Goal: Contribute content: Add original content to the website for others to see

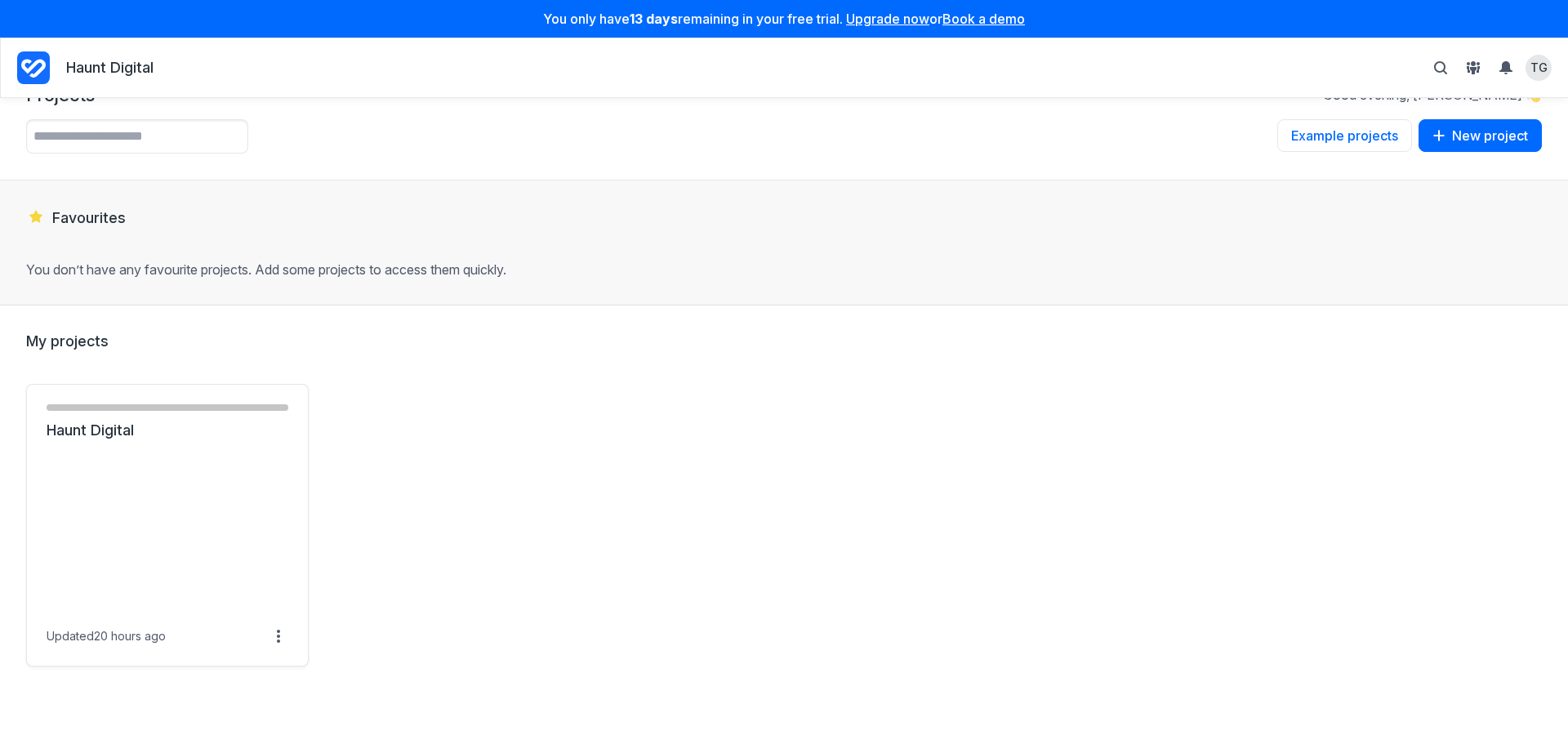
scroll to position [42, 0]
click at [168, 439] on link "Haunt Digital" at bounding box center [167, 429] width 241 height 20
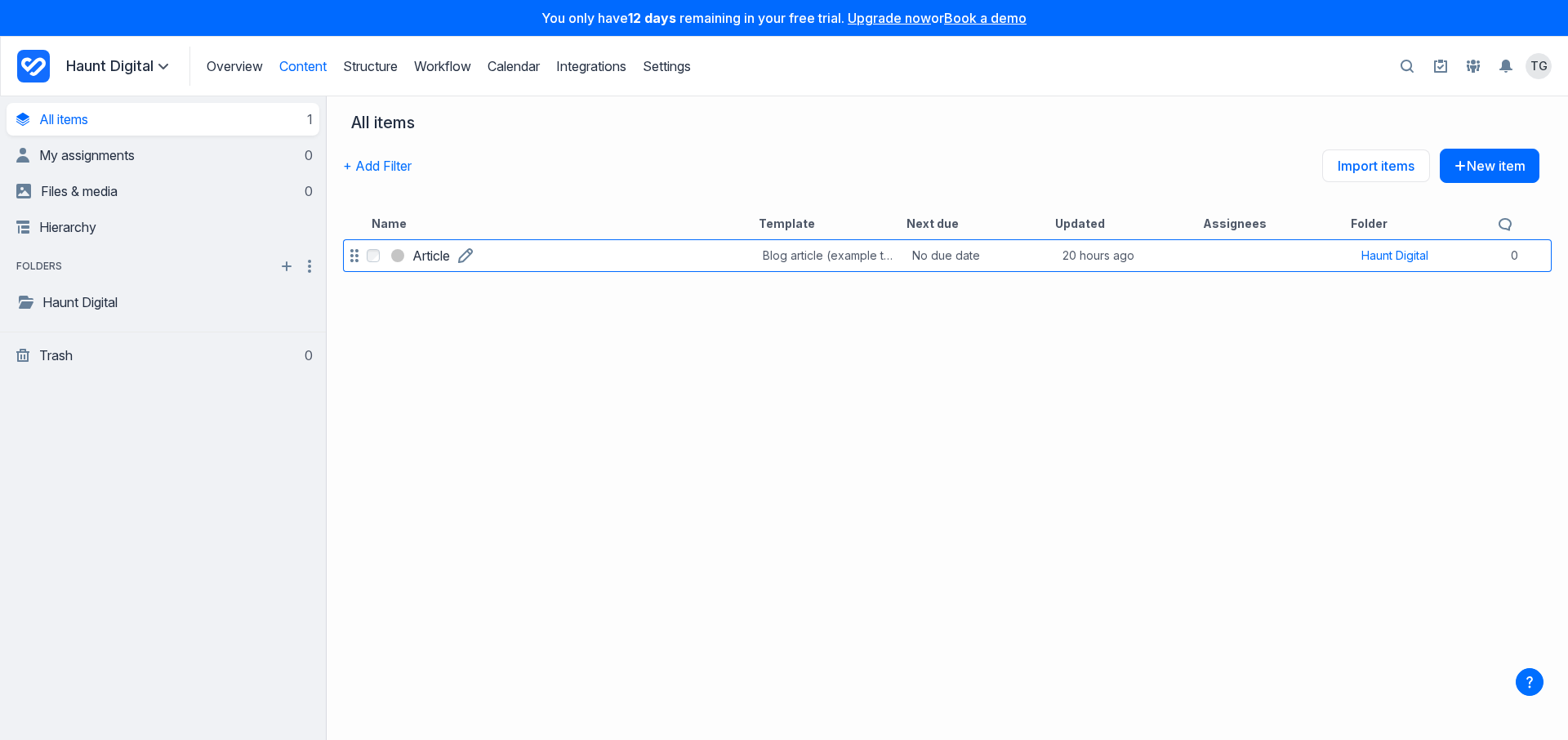
click at [450, 253] on link "Article" at bounding box center [431, 255] width 37 height 20
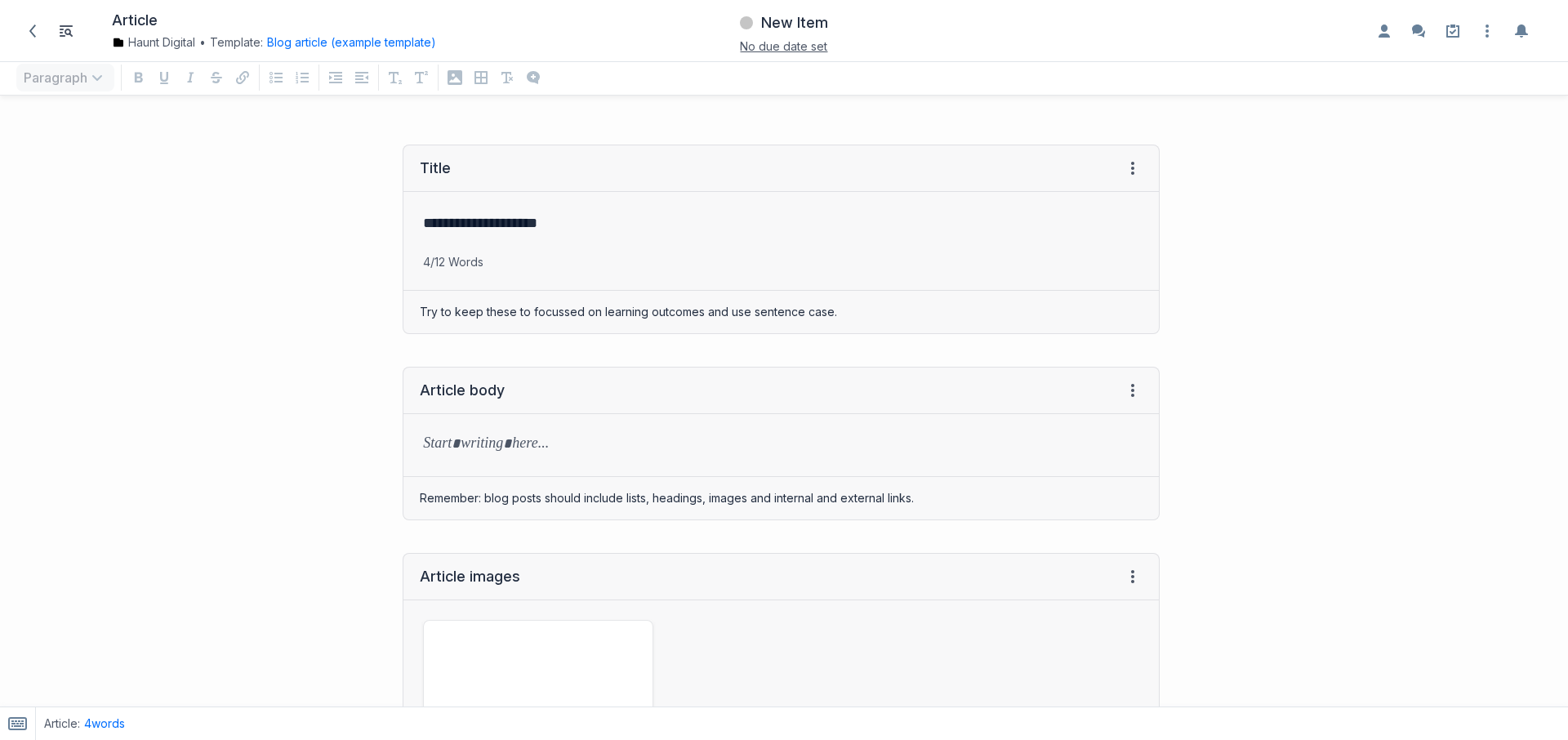
click at [220, 301] on div "**********" at bounding box center [588, 239] width 1159 height 222
click at [1134, 171] on div "Title View HTML View history" at bounding box center [781, 169] width 756 height 47
click at [1126, 170] on icon at bounding box center [1132, 167] width 13 height 13
click at [708, 316] on div "Try to keep these to focussed on learning outcomes and use sentence case." at bounding box center [781, 311] width 756 height 42
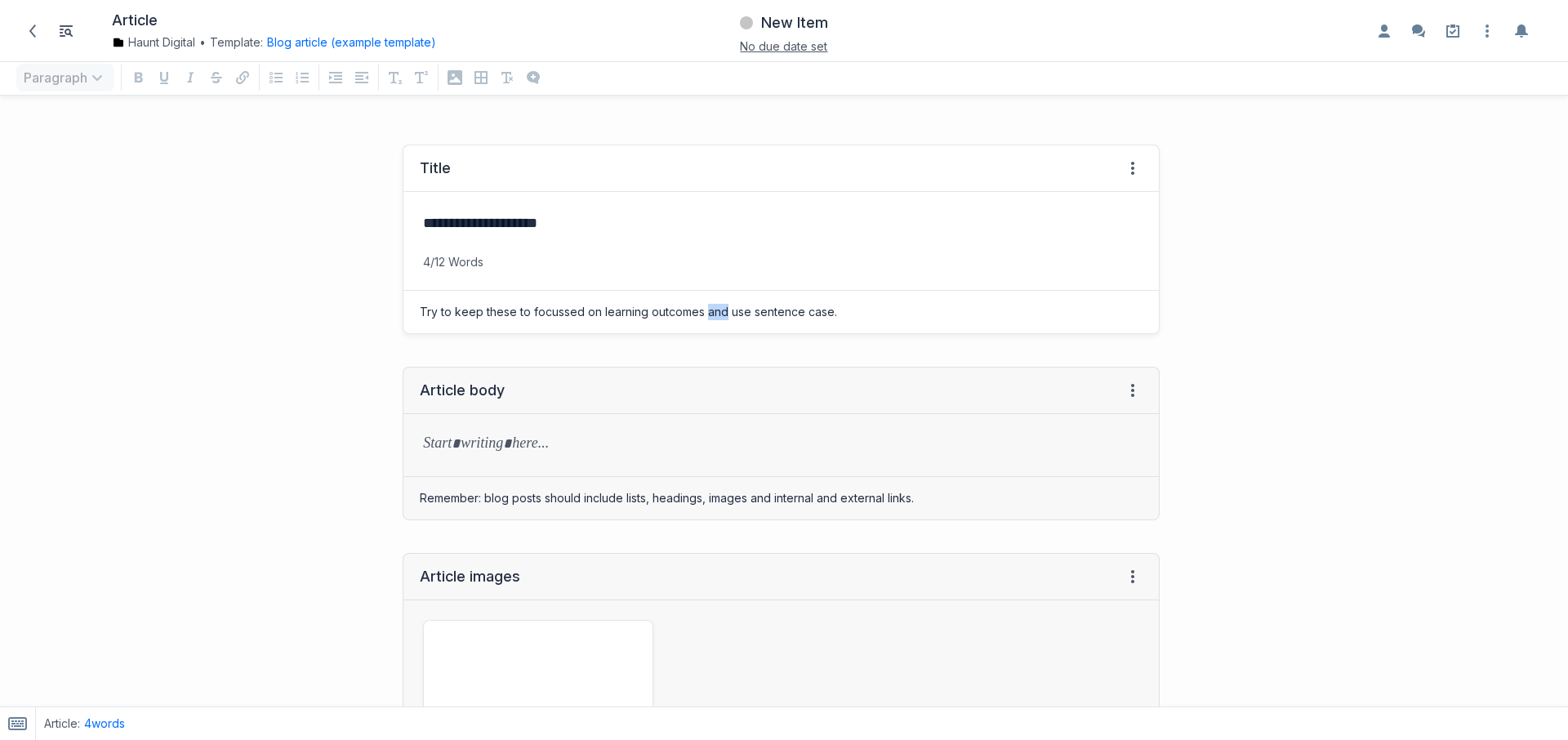
click at [708, 316] on div "Try to keep these to focussed on learning outcomes and use sentence case." at bounding box center [781, 311] width 756 height 42
click at [459, 266] on p "4/12 Words" at bounding box center [781, 262] width 756 height 17
click at [489, 315] on div "Try to keep these to focussed on learning outcomes and use sentence case." at bounding box center [781, 311] width 756 height 42
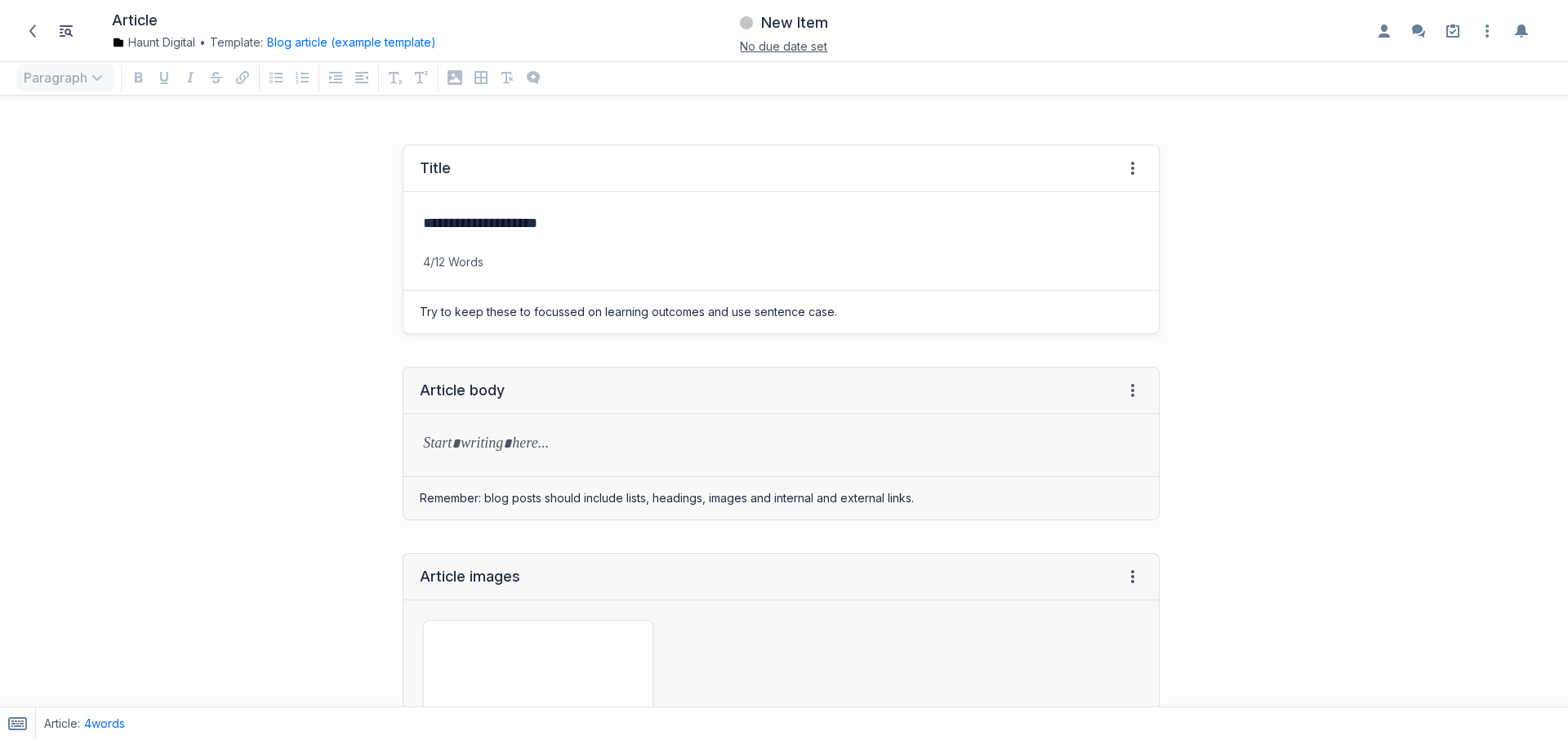
click at [489, 315] on div "Try to keep these to focussed on learning outcomes and use sentence case." at bounding box center [781, 311] width 756 height 42
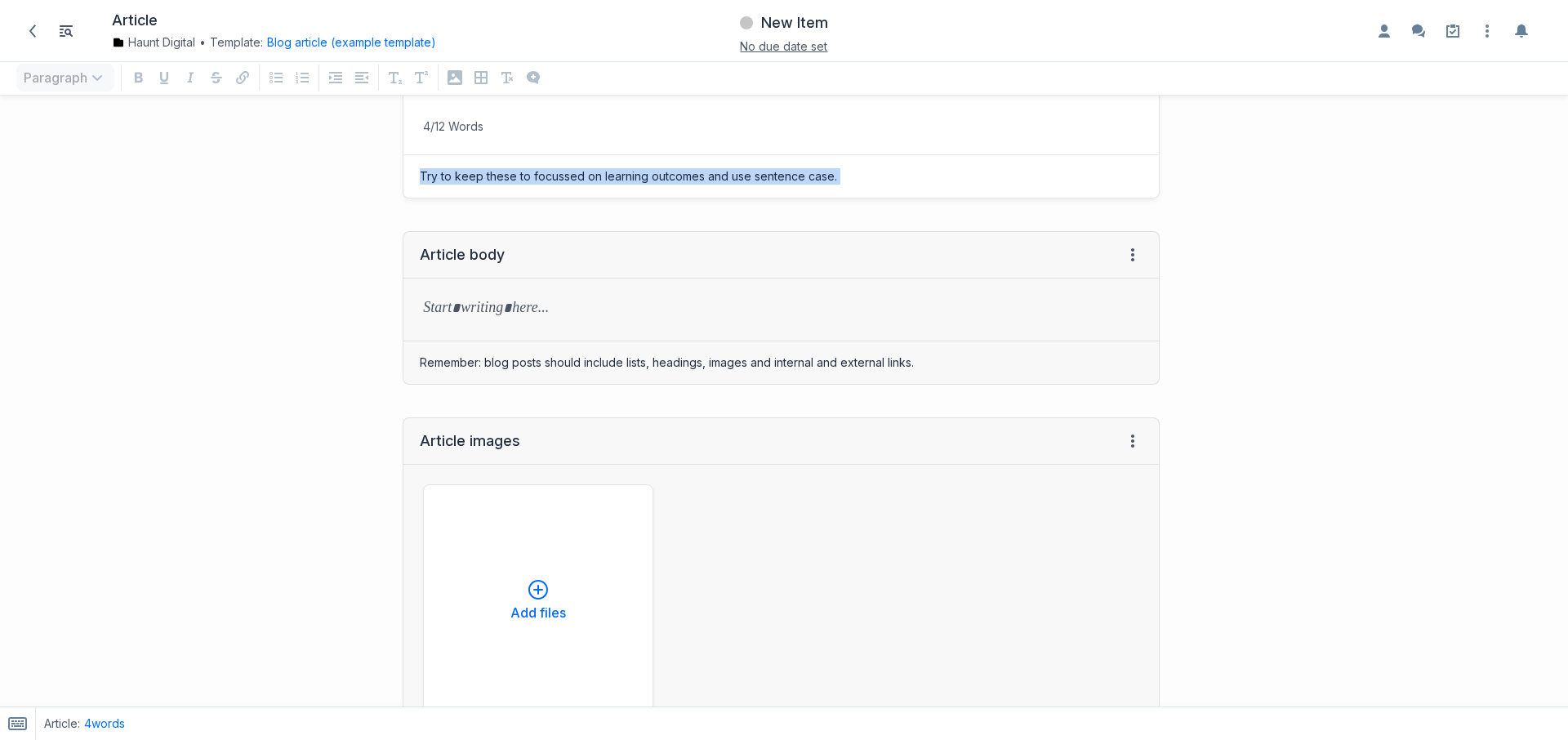
scroll to position [137, 0]
click at [483, 305] on p at bounding box center [781, 308] width 717 height 22
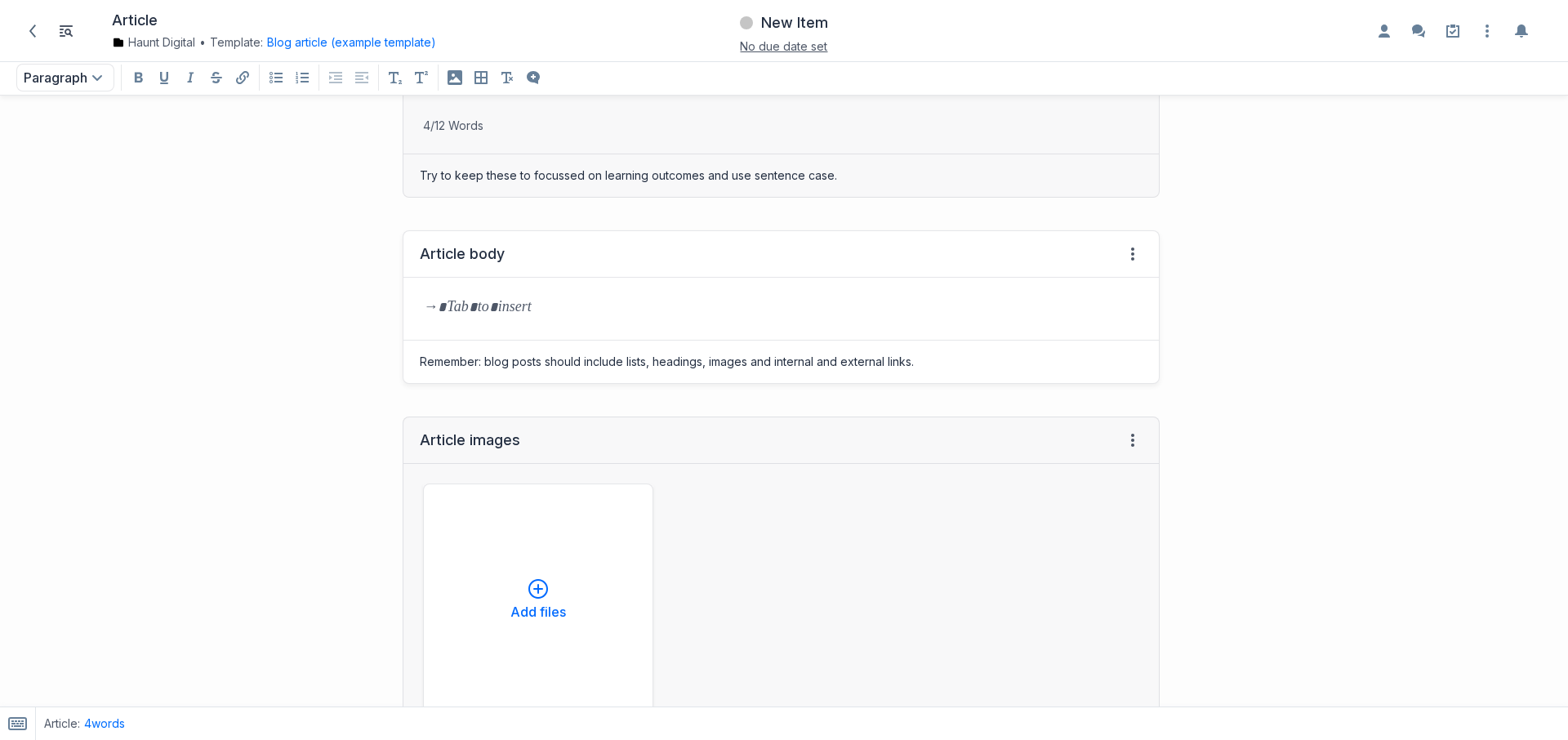
click at [557, 310] on p at bounding box center [781, 308] width 717 height 22
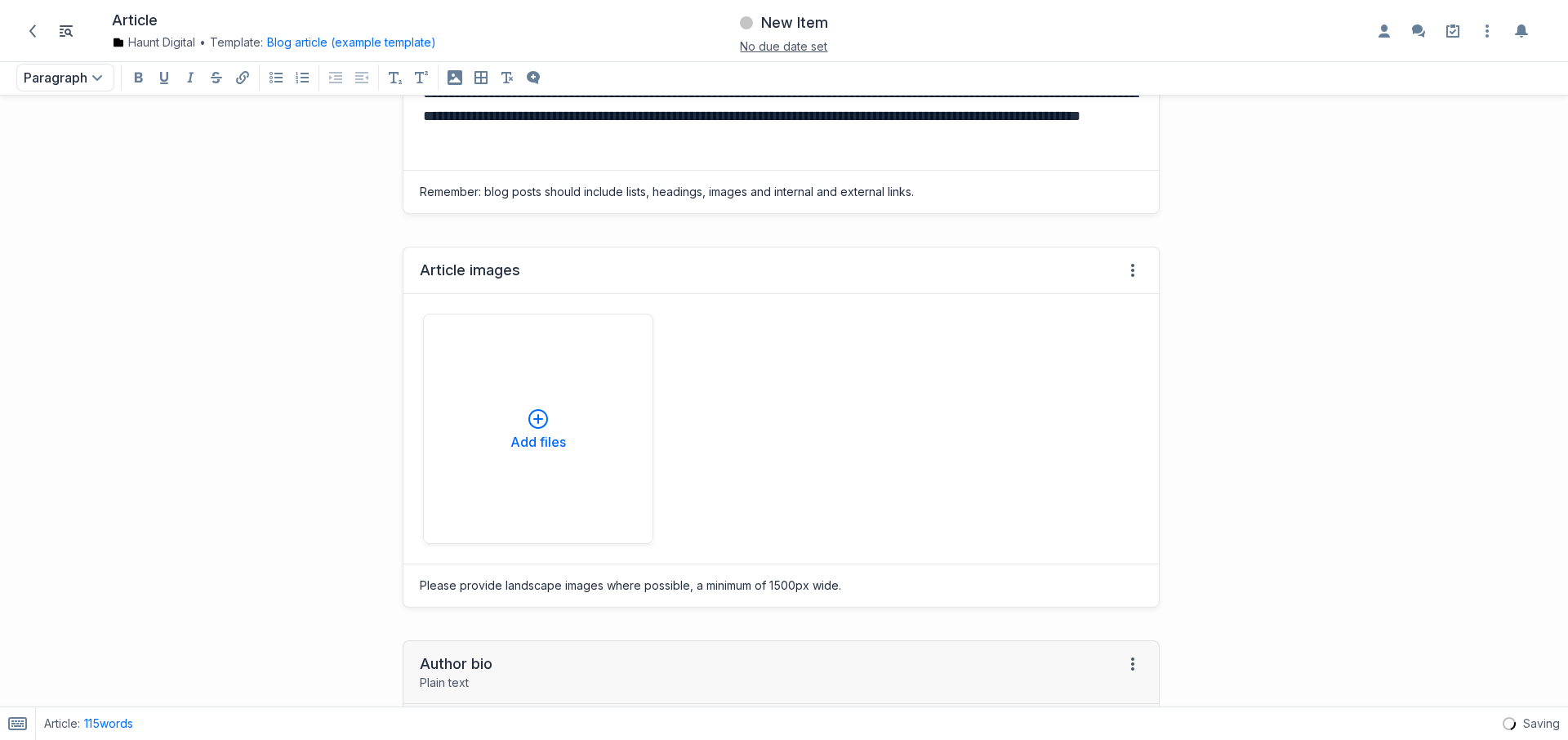
scroll to position [469, 0]
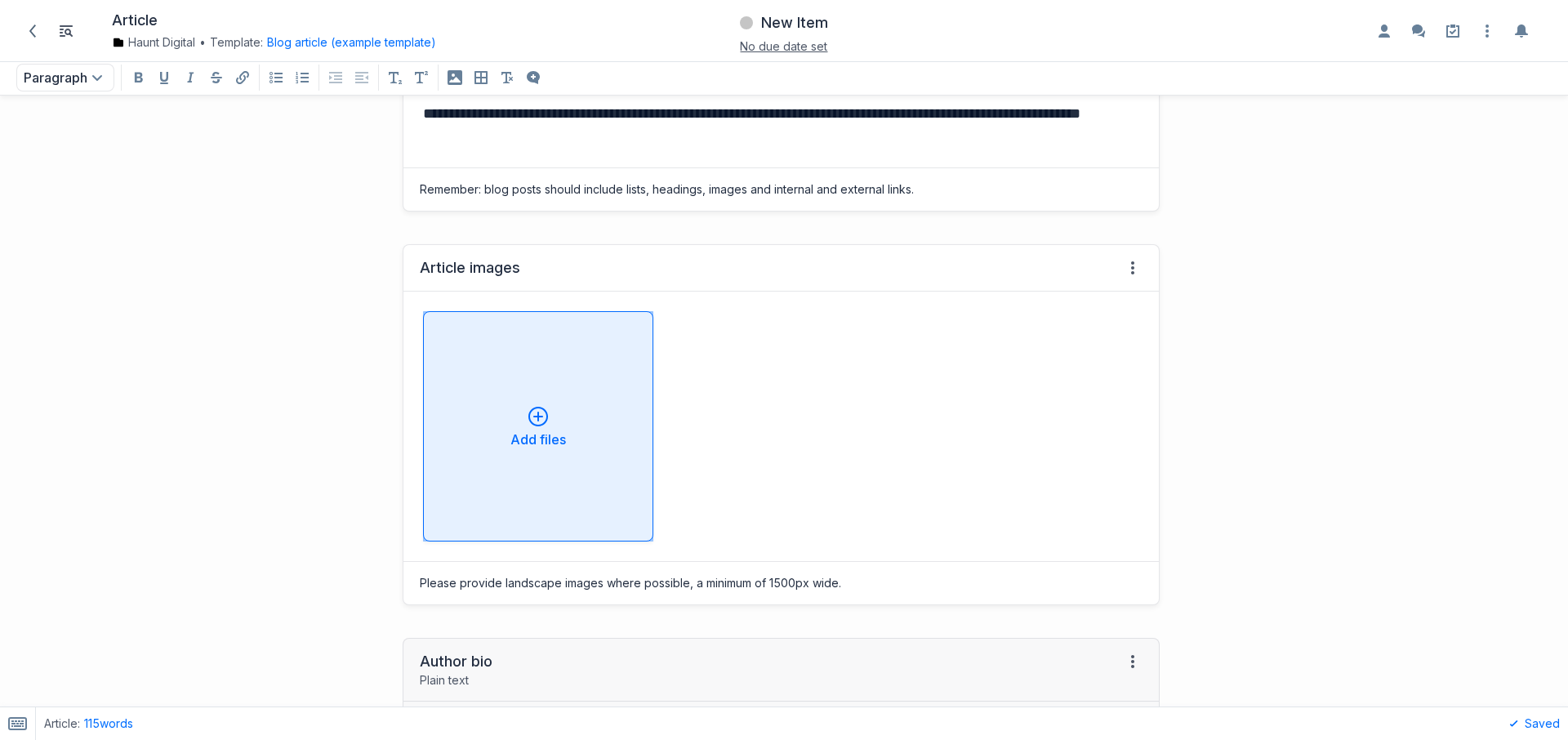
click at [542, 437] on p "Add files" at bounding box center [538, 439] width 56 height 13
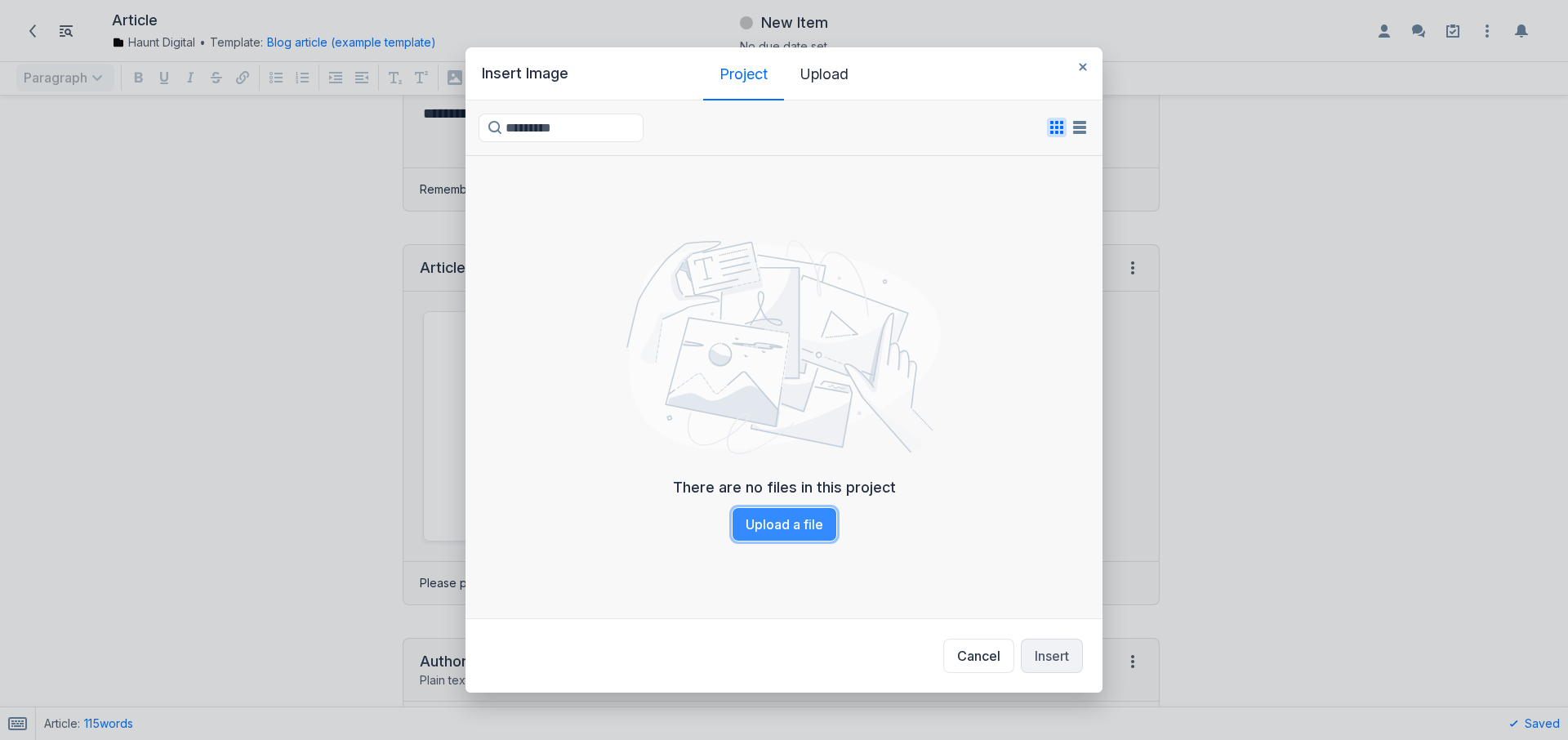
click at [761, 529] on button "Upload a file" at bounding box center [785, 524] width 106 height 34
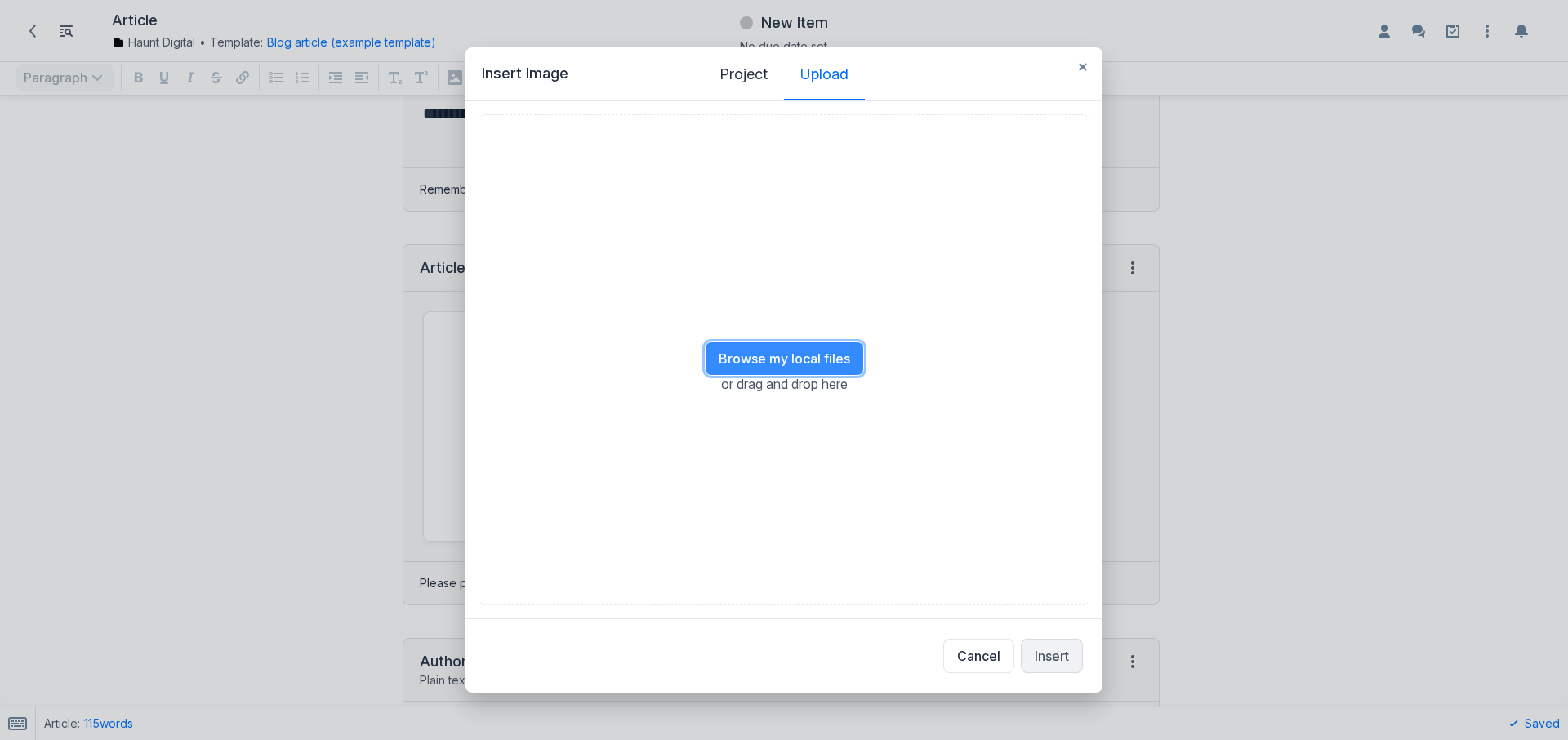
click at [763, 365] on button "Browse my local files" at bounding box center [784, 358] width 159 height 34
click at [1035, 662] on button "Insert" at bounding box center [1051, 655] width 62 height 34
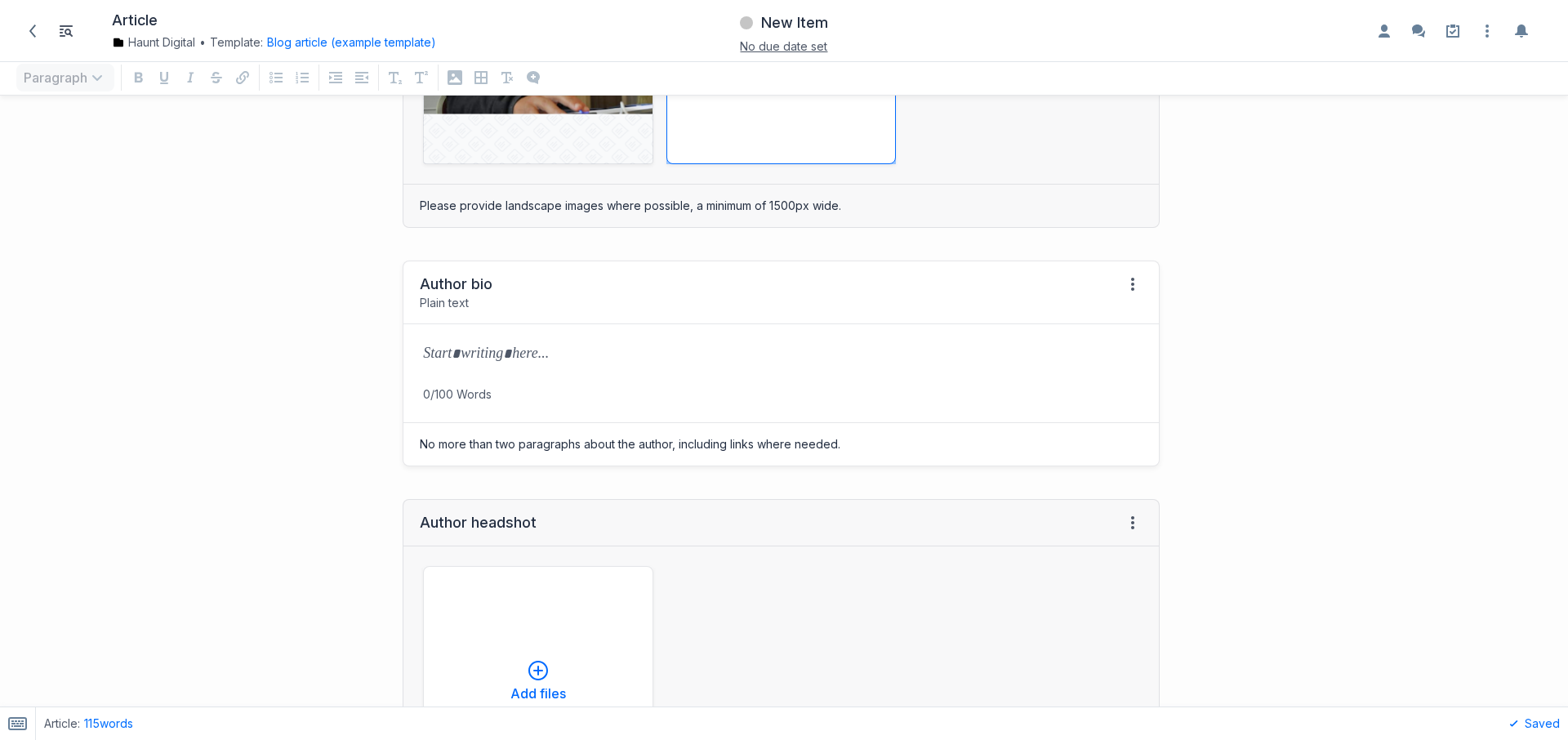
scroll to position [904, 0]
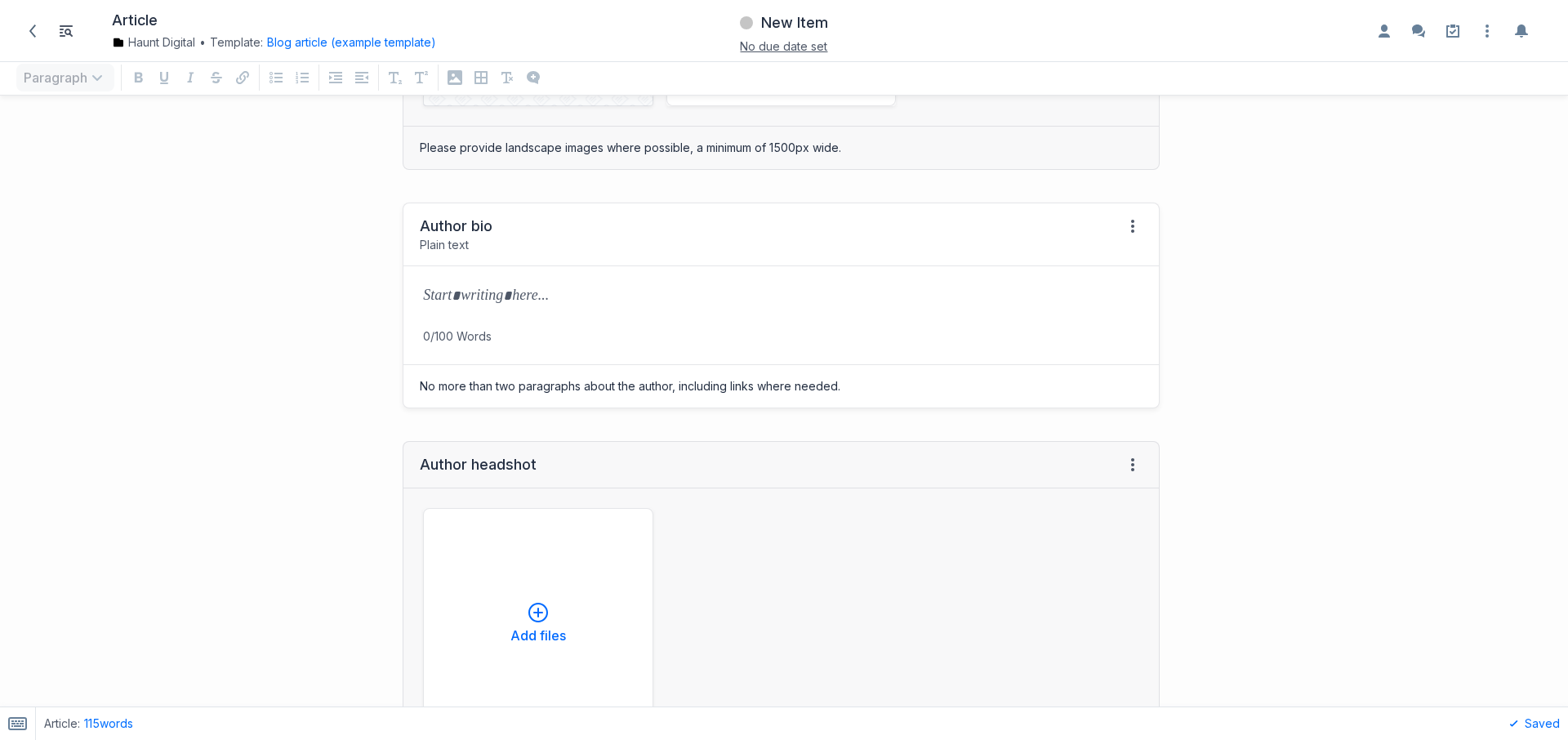
click at [481, 312] on div at bounding box center [781, 296] width 756 height 62
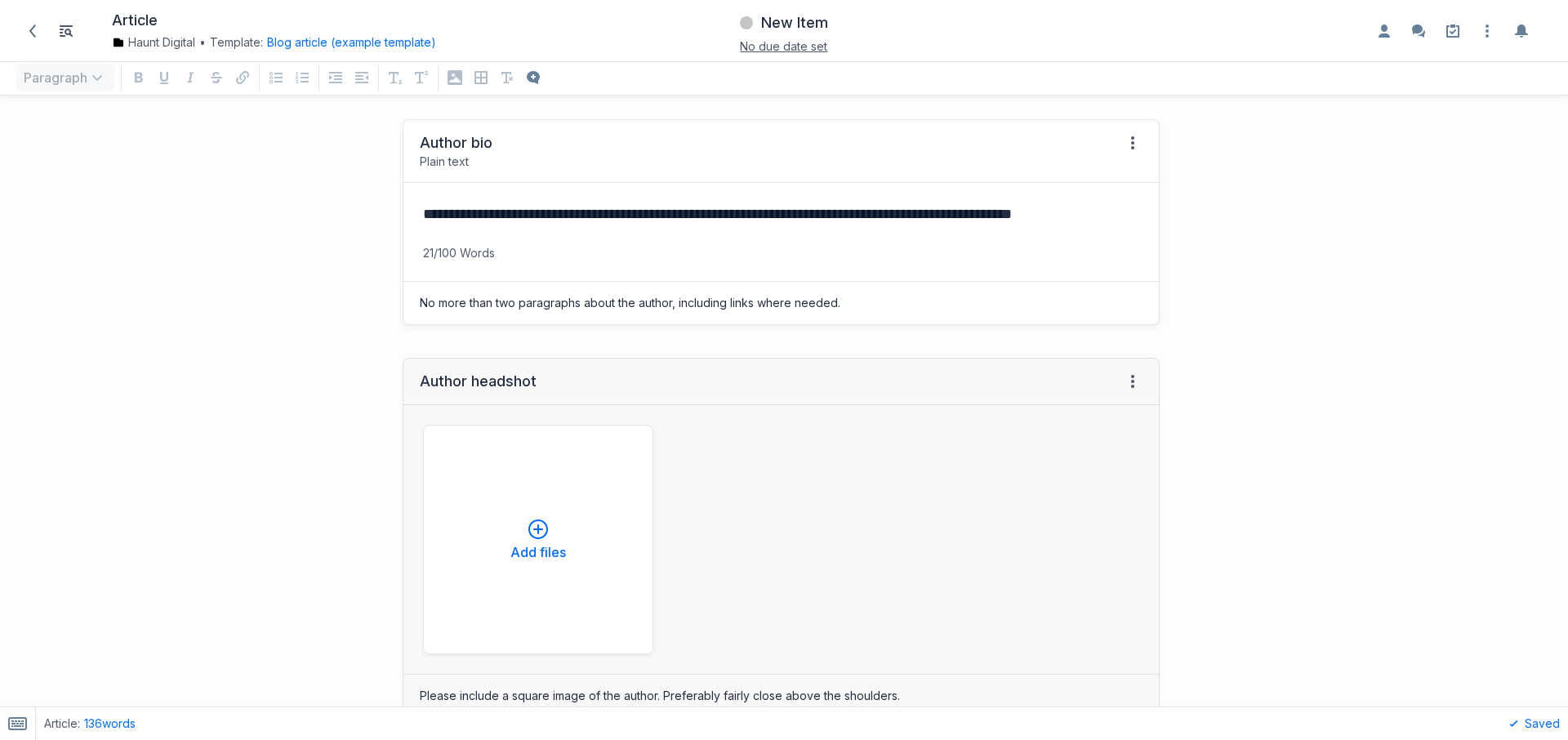
scroll to position [1046, 0]
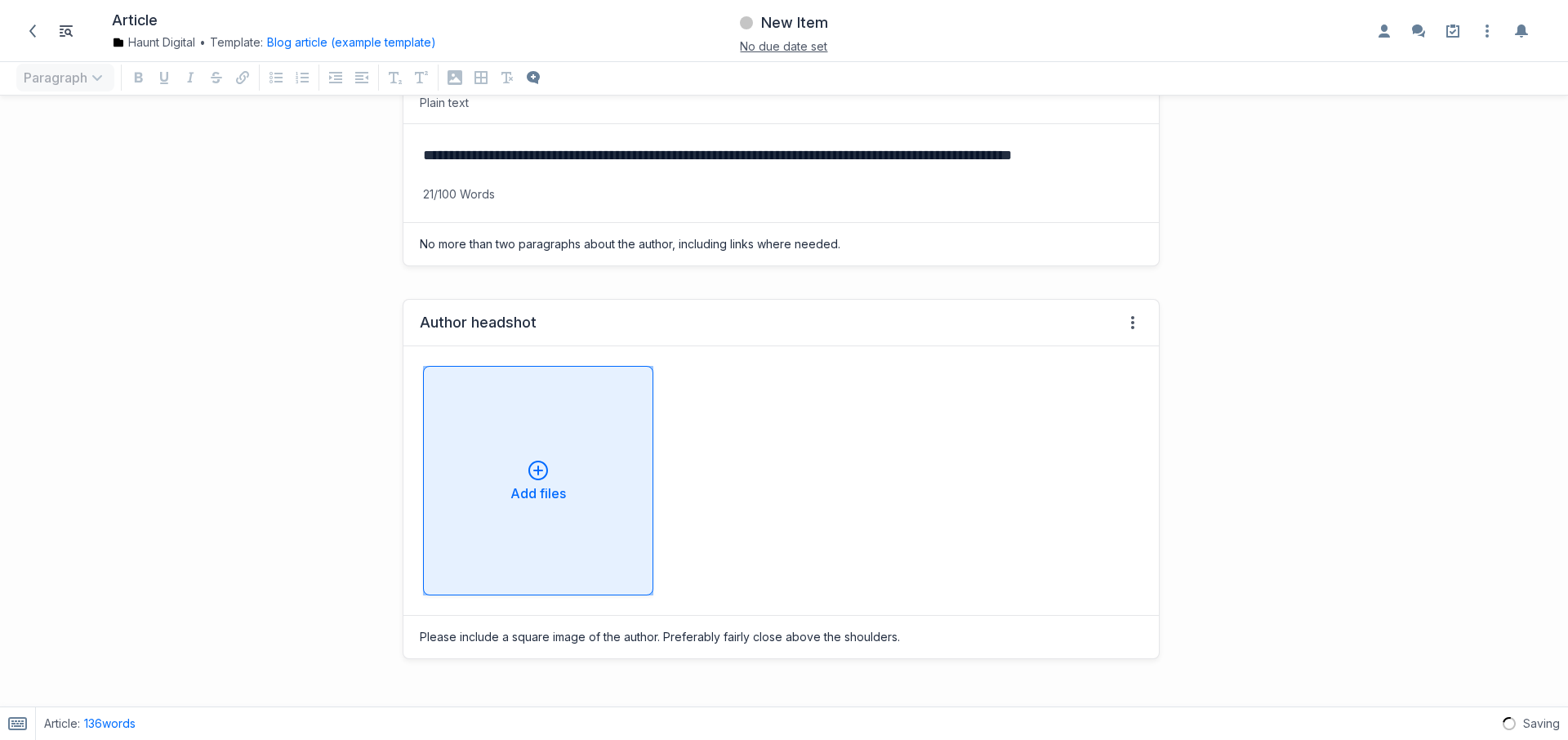
click at [588, 454] on button "Add files" at bounding box center [539, 481] width 231 height 231
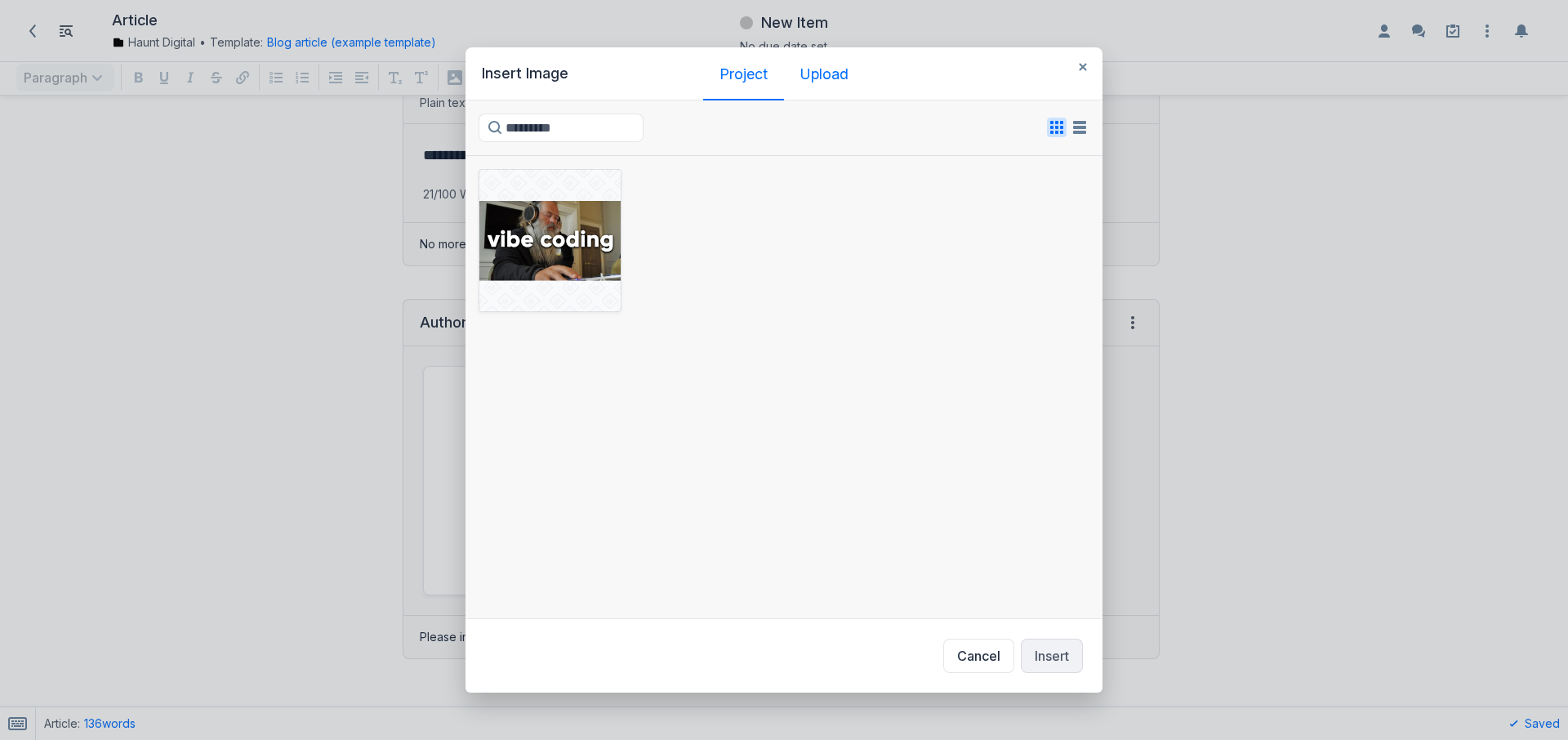
click at [831, 81] on div "Upload" at bounding box center [824, 74] width 48 height 17
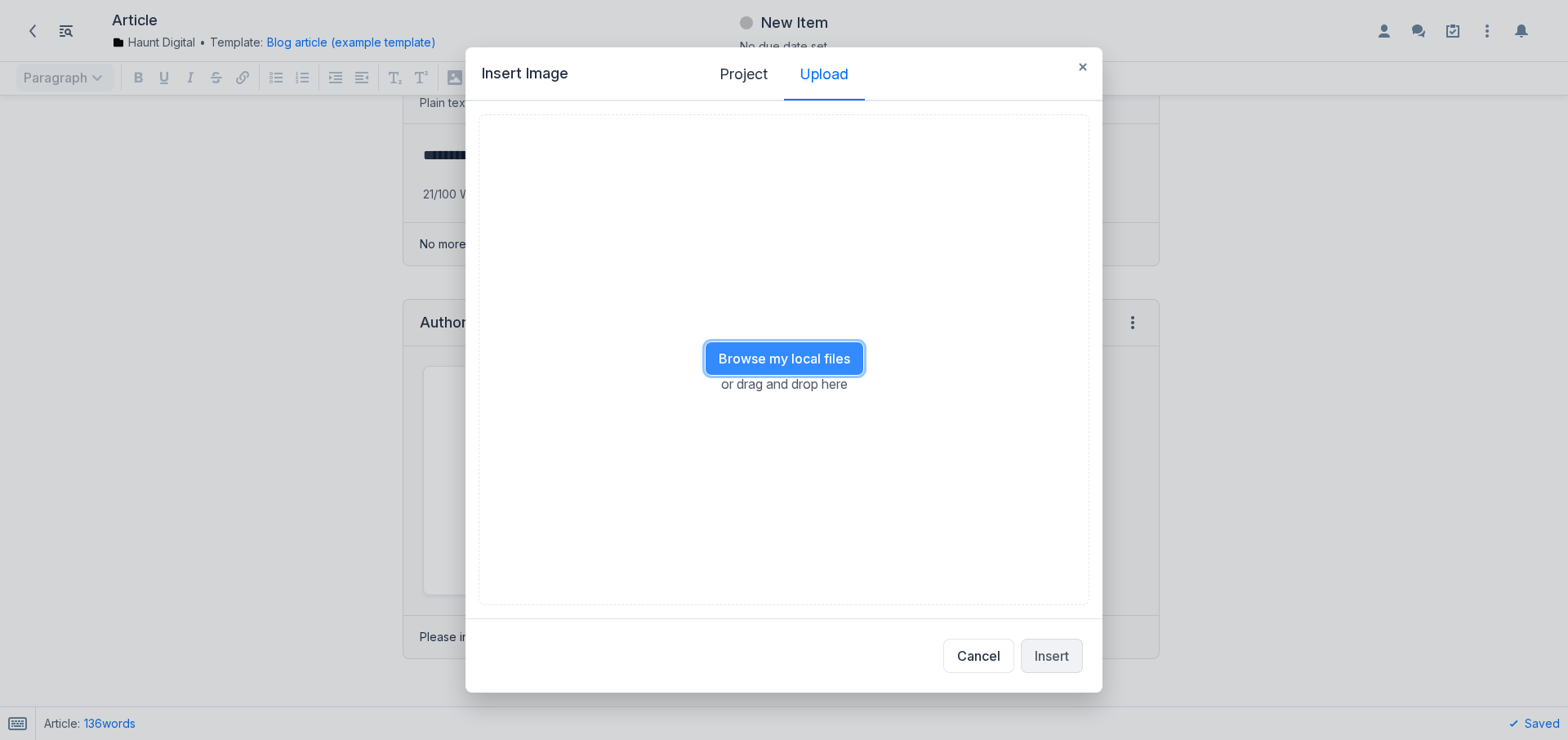
click at [772, 370] on button "Browse my local files" at bounding box center [784, 358] width 159 height 34
click at [1051, 646] on button "Insert" at bounding box center [1051, 655] width 62 height 34
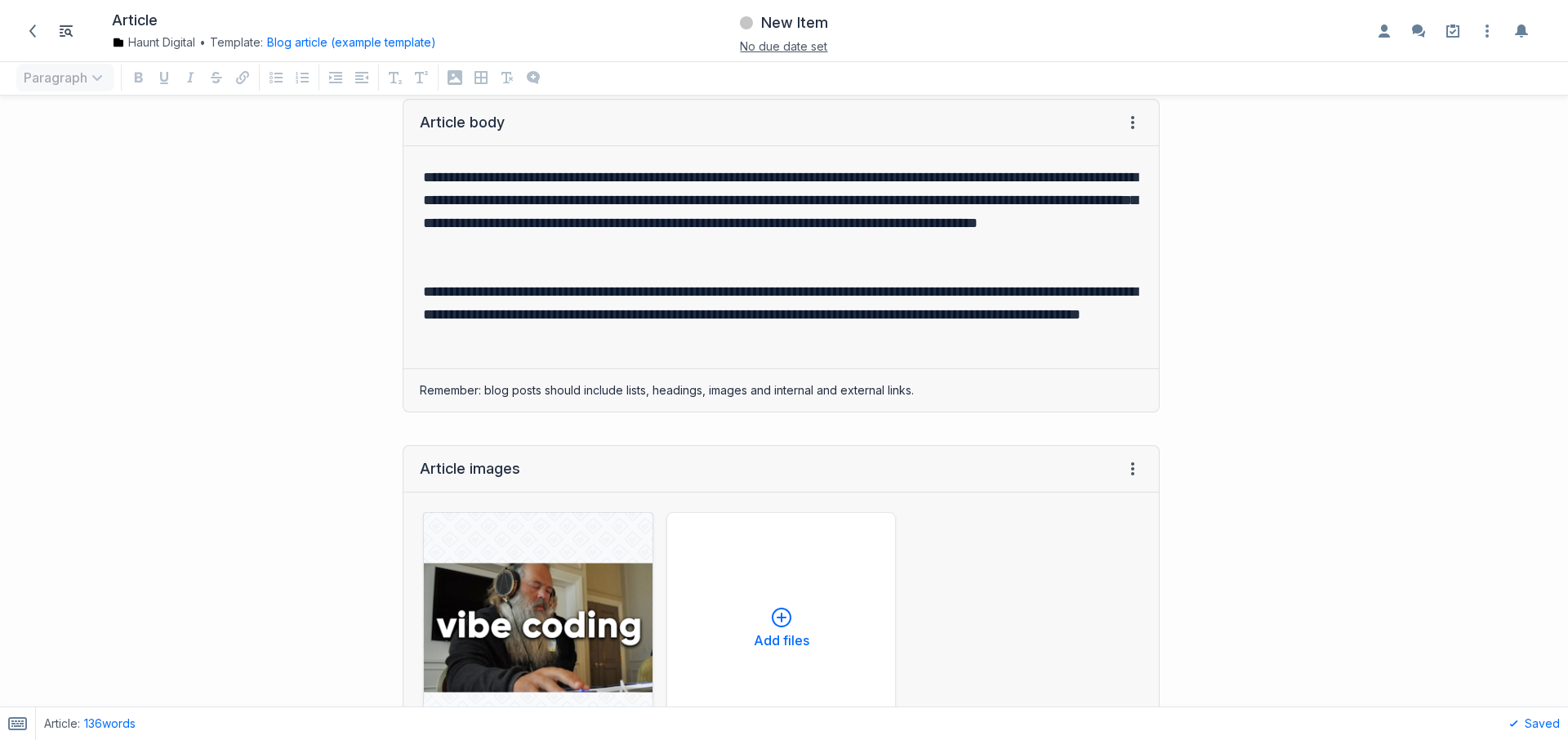
scroll to position [85, 0]
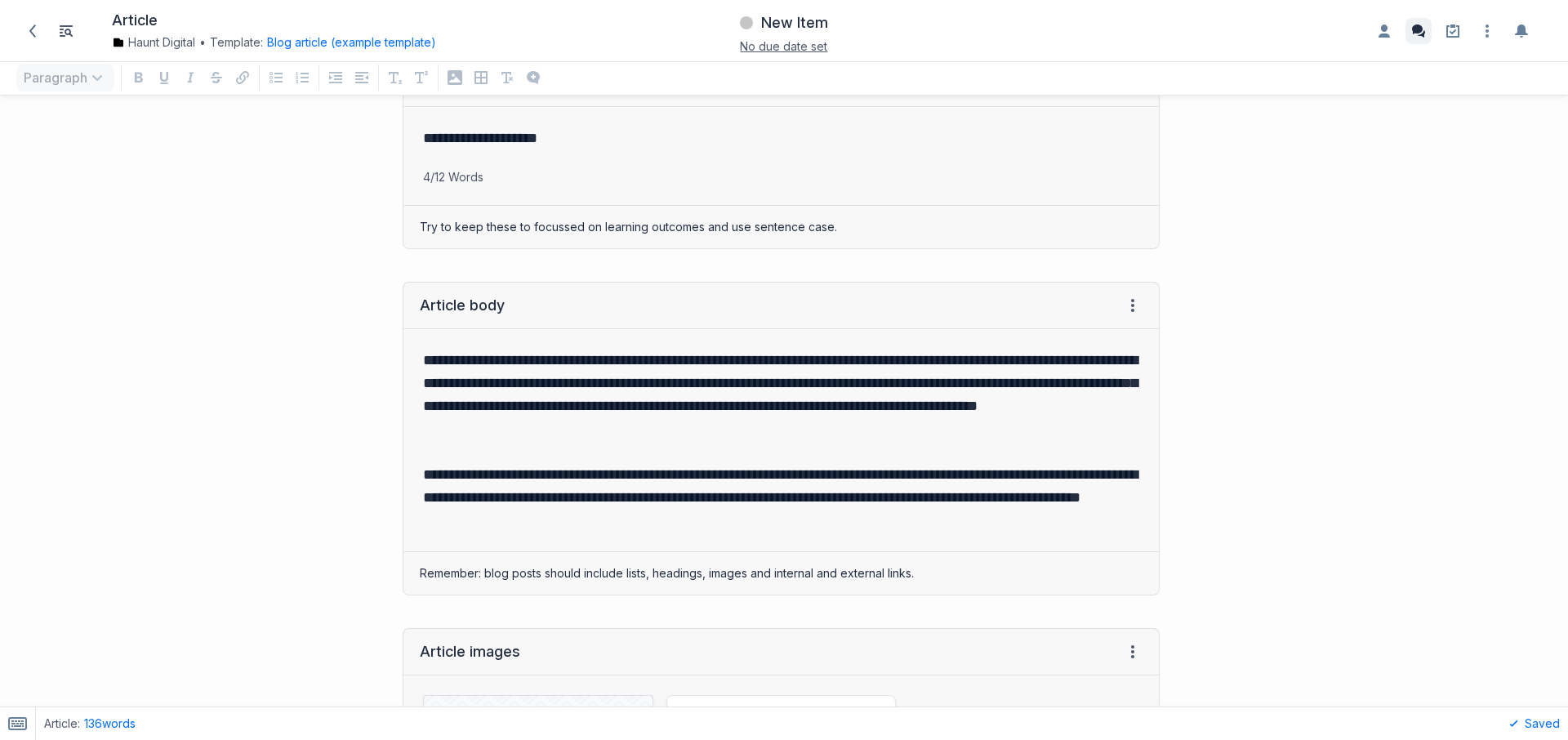
click at [1427, 33] on icon "Enable the commenting sidebar" at bounding box center [1418, 31] width 20 height 20
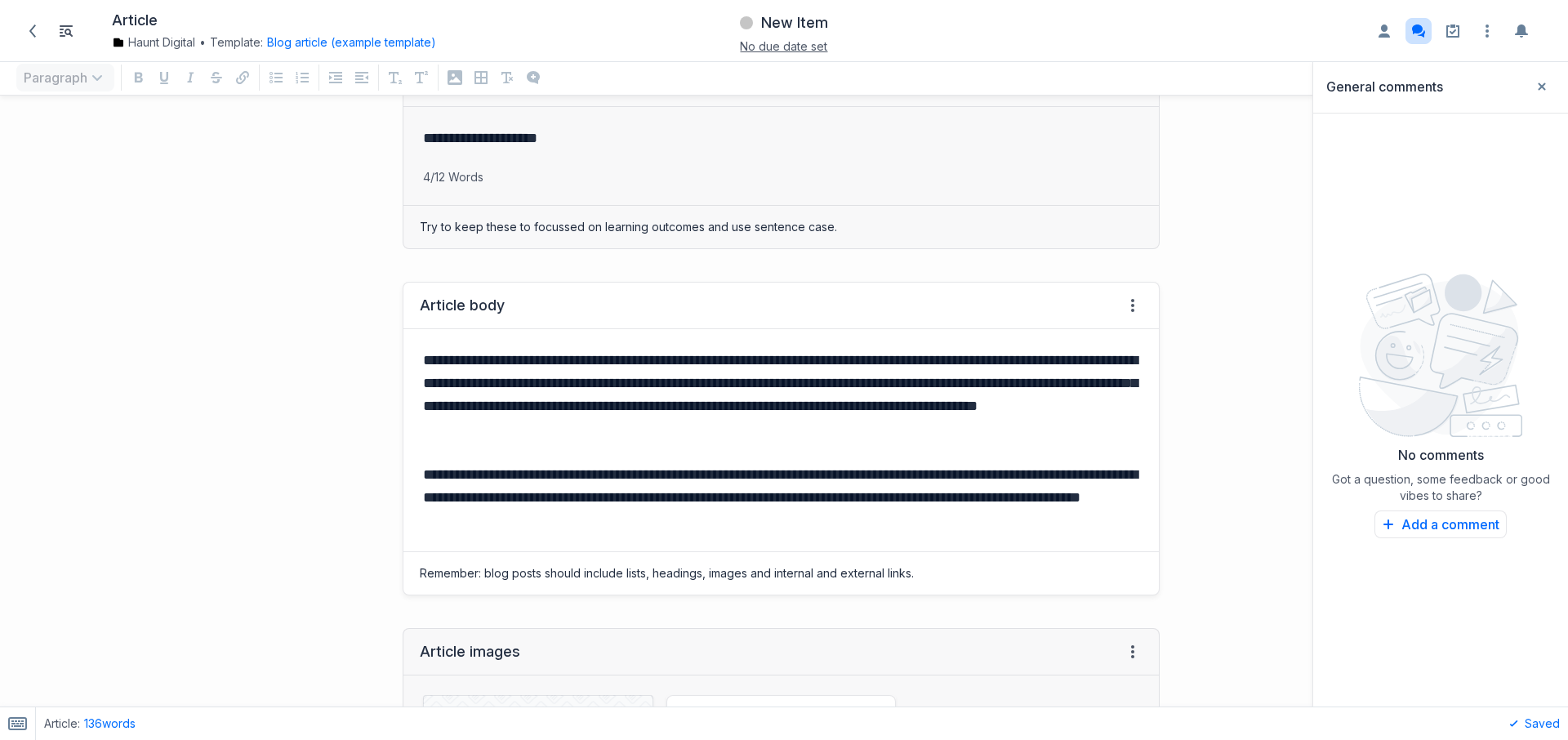
click at [938, 403] on p "**********" at bounding box center [778, 395] width 710 height 92
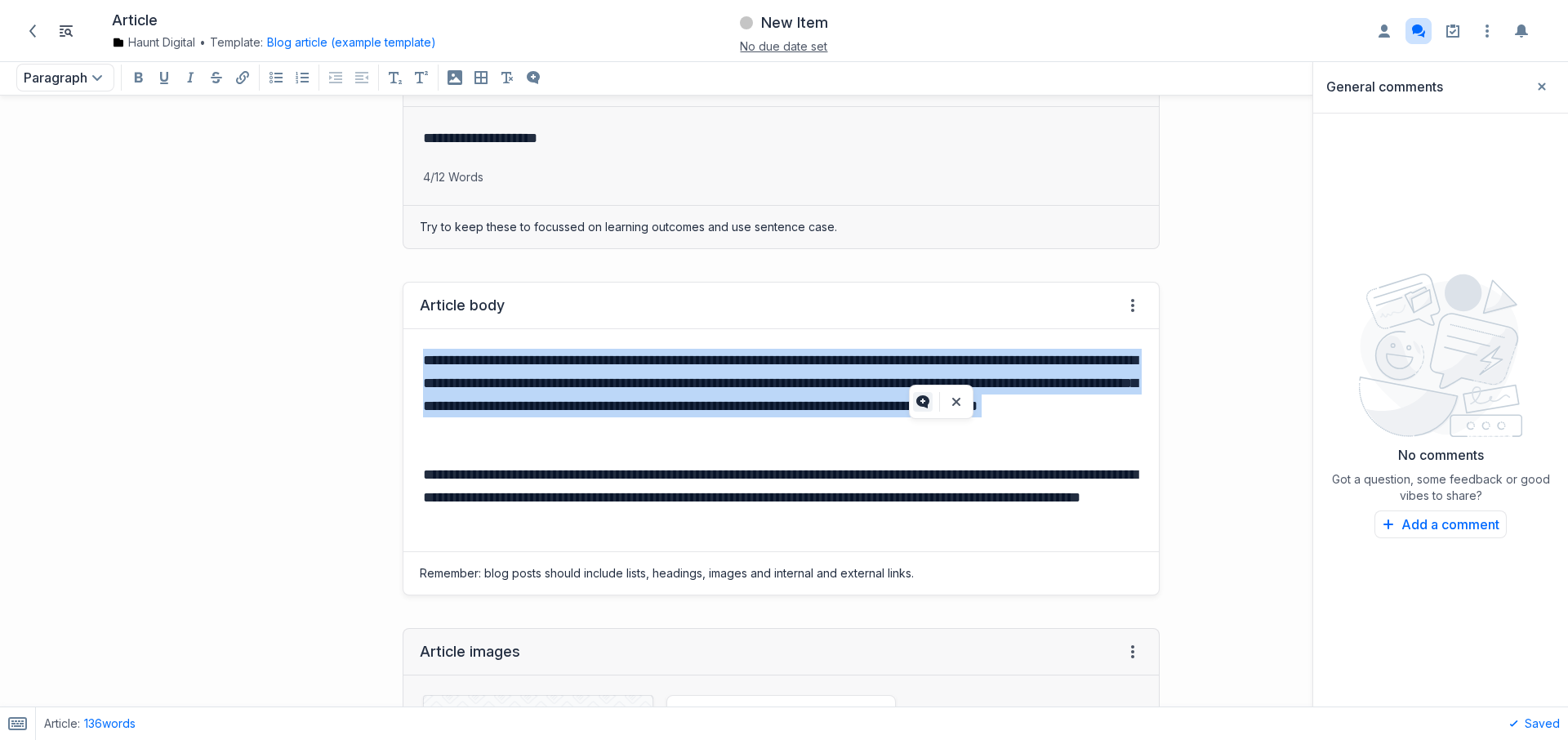
click at [913, 403] on button "Add a comment to selected text" at bounding box center [923, 402] width 20 height 20
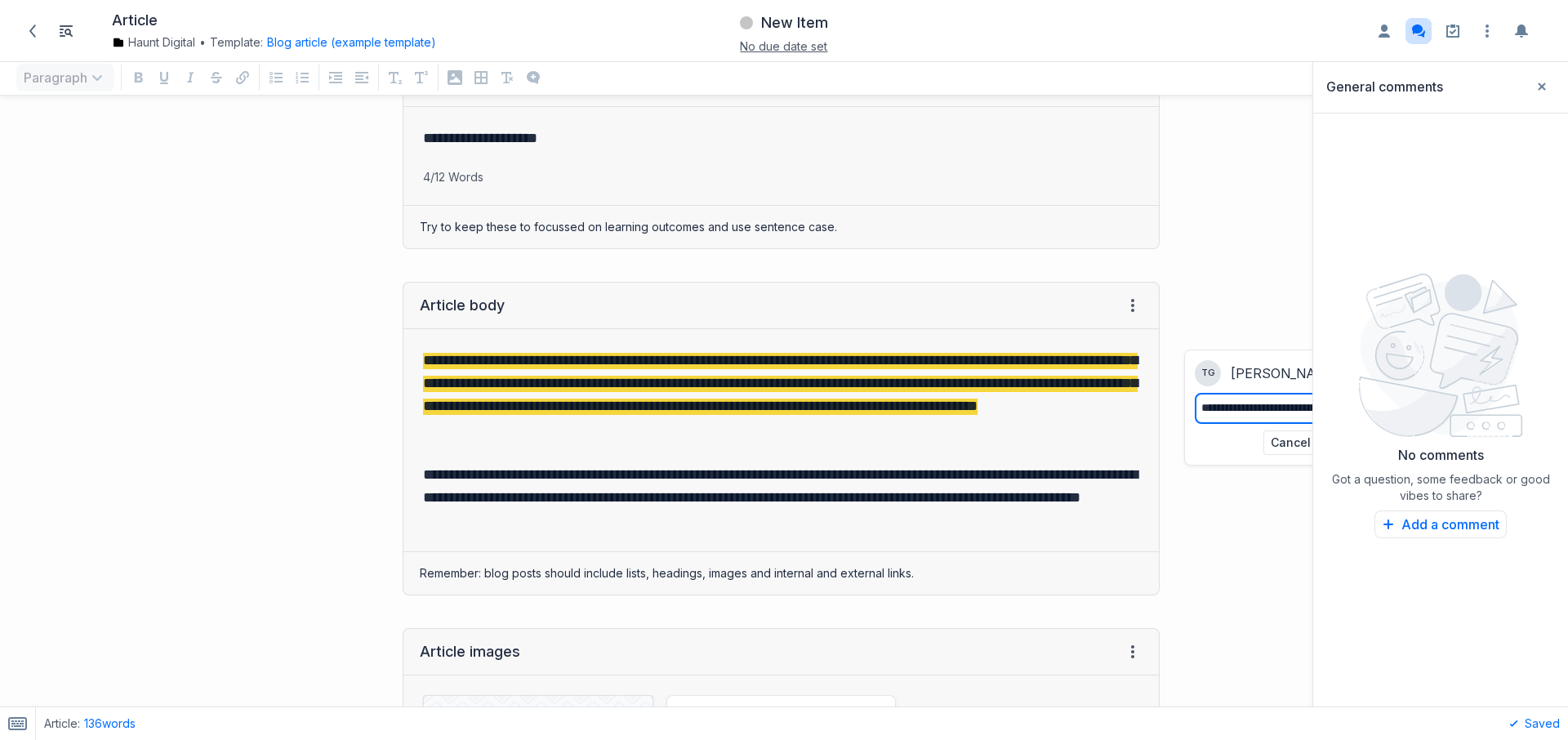
click at [1233, 454] on div "Cancel Add Comment" at bounding box center [1306, 442] width 224 height 24
click at [1252, 365] on div "[PERSON_NAME]" at bounding box center [1325, 372] width 188 height 17
click at [1348, 444] on div "No comments Got a question, some feedback or good vibes to share? Leave a Comme…" at bounding box center [1440, 492] width 236 height 109
click at [1546, 92] on button "Close sidebar" at bounding box center [1542, 86] width 26 height 26
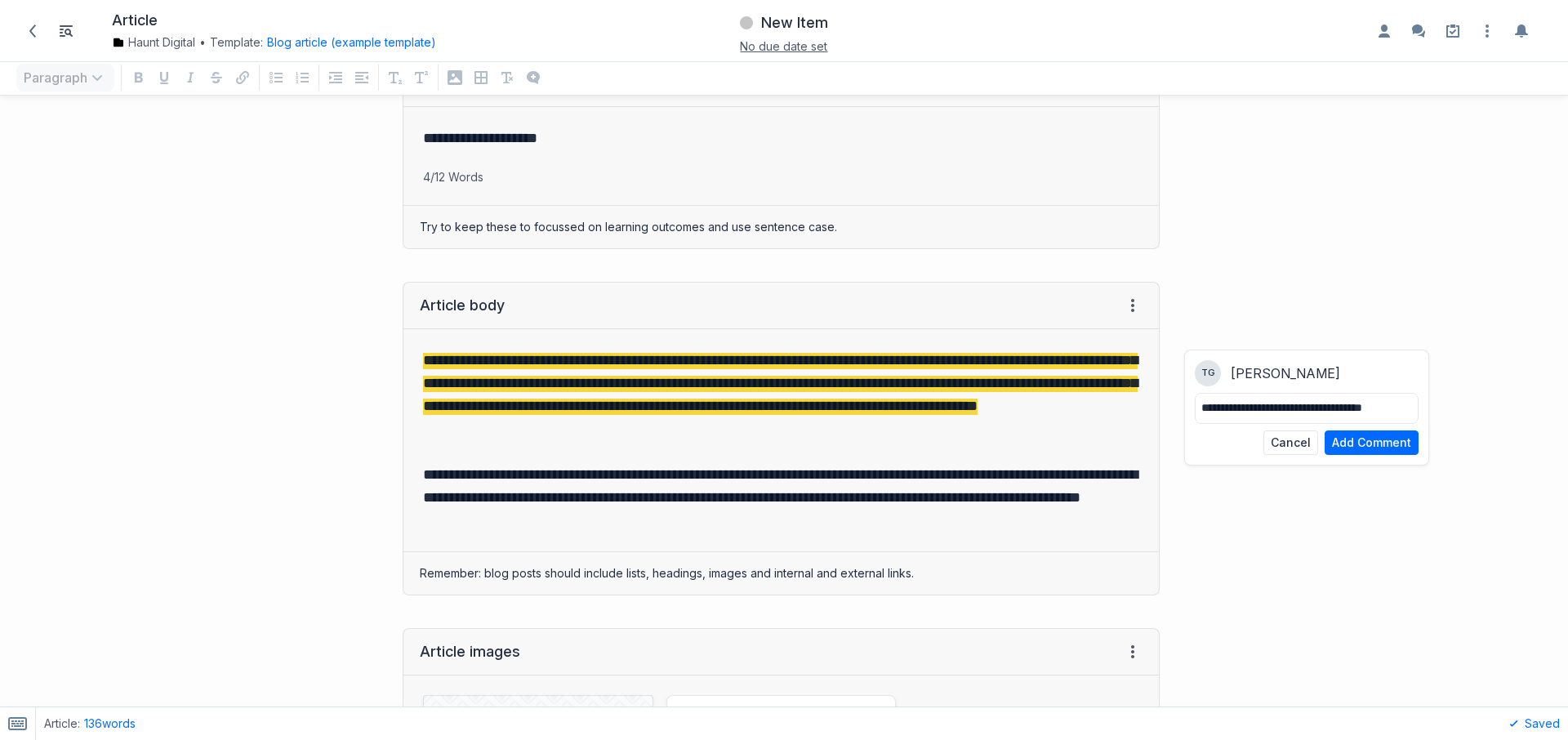
click at [1369, 412] on textarea "**********" at bounding box center [1307, 409] width 211 height 18
type textarea "**********"
click at [1360, 442] on button "Add Comment" at bounding box center [1372, 442] width 94 height 24
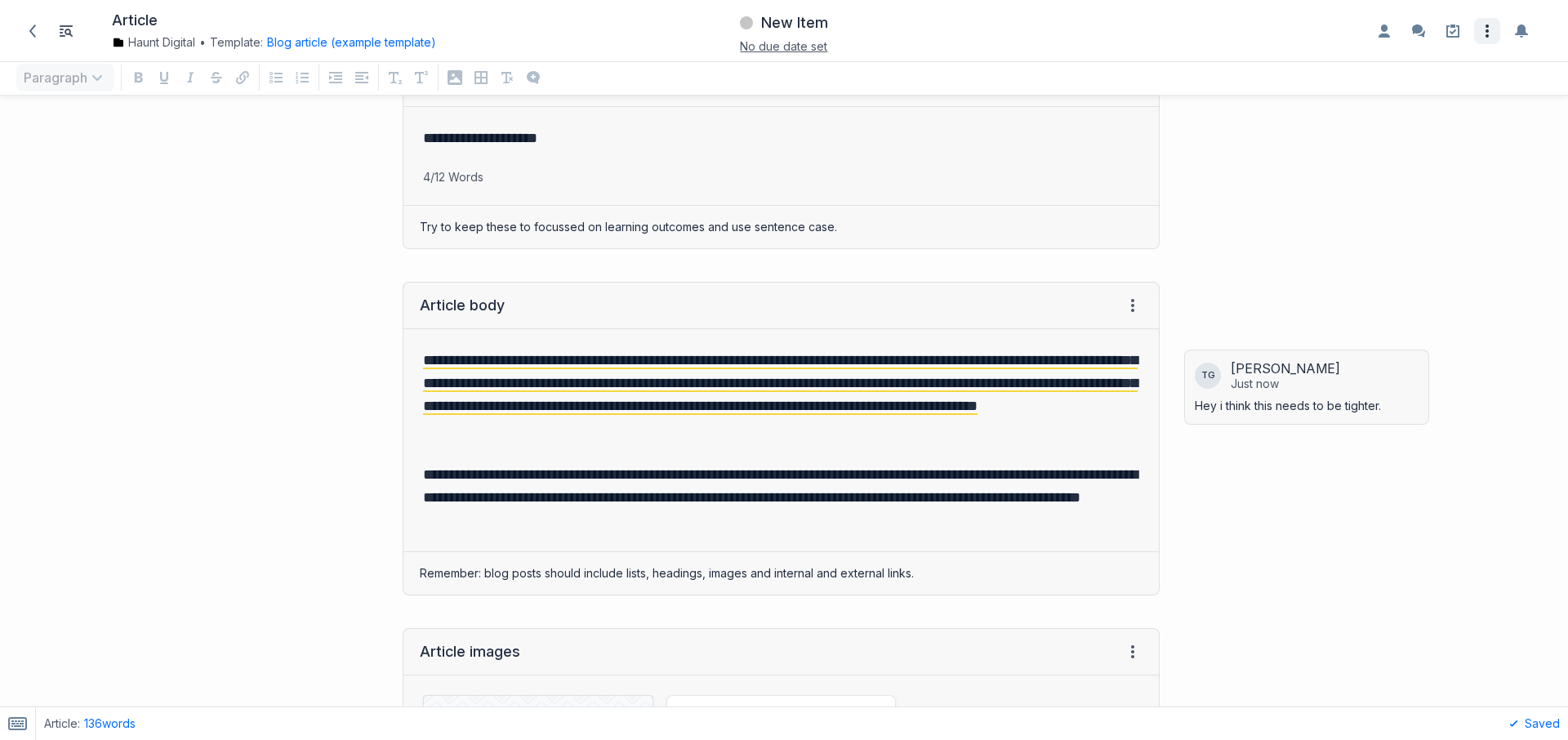
click at [1481, 29] on icon "Open item settings" at bounding box center [1487, 31] width 20 height 20
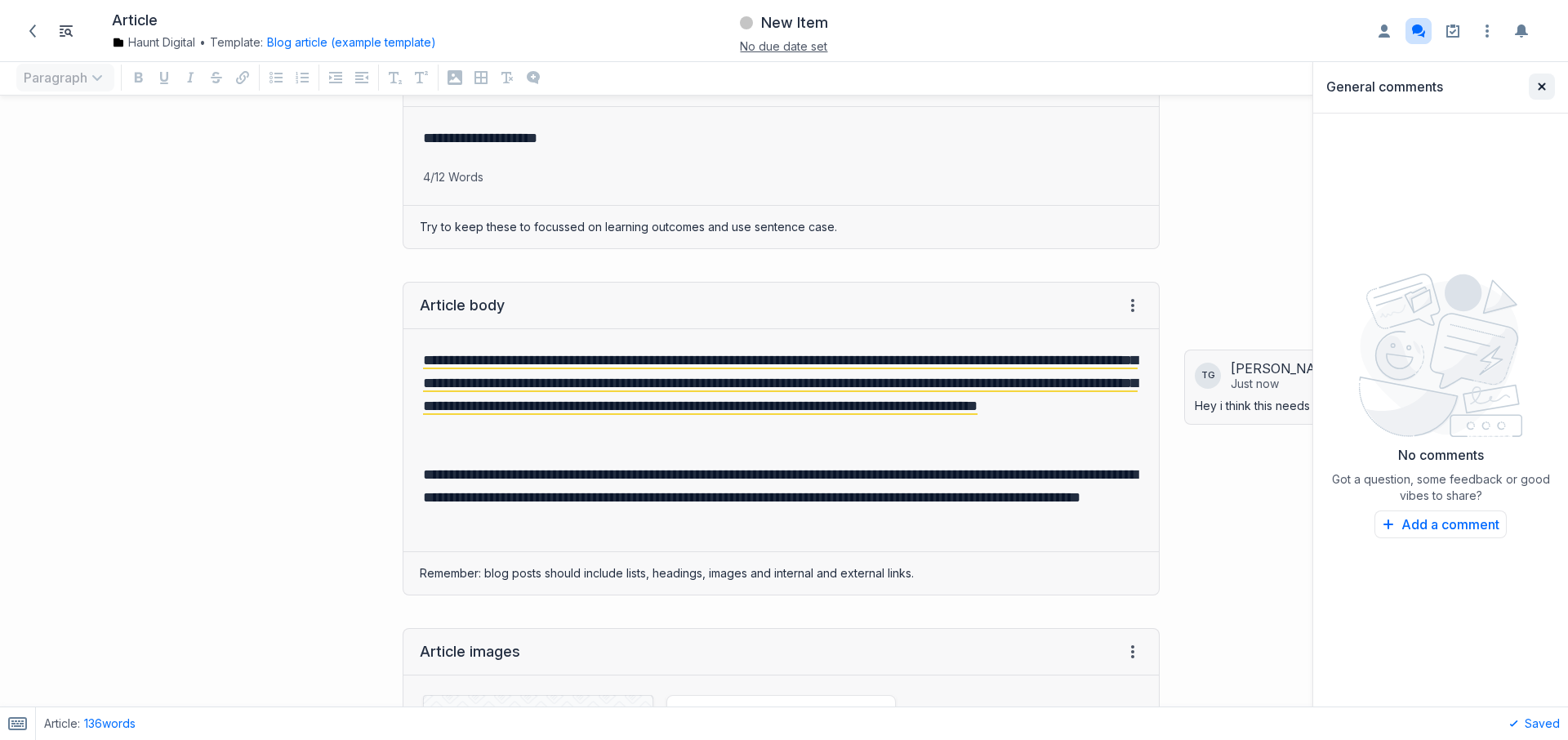
click at [1541, 86] on icon "button" at bounding box center [1542, 86] width 8 height 8
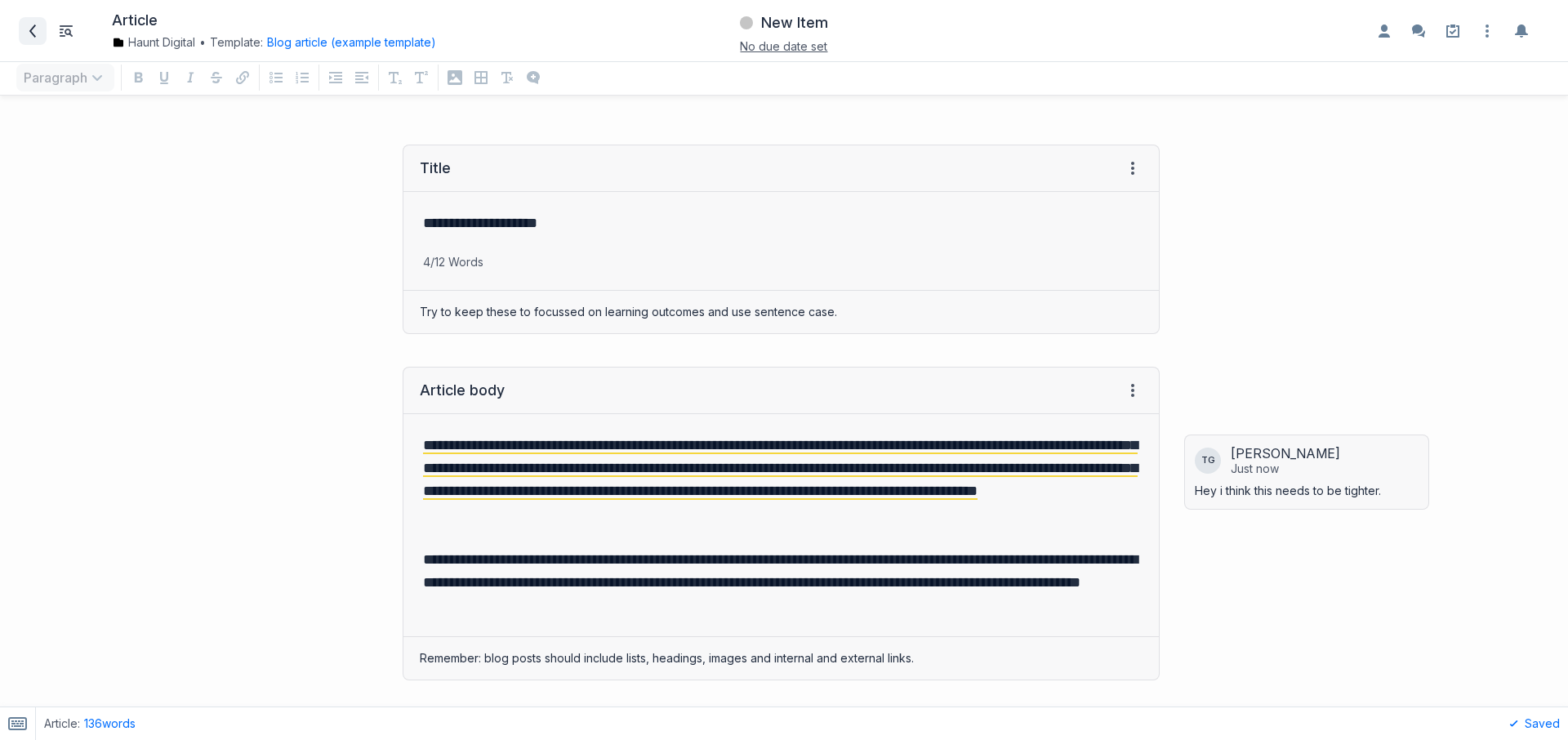
click at [33, 29] on icon at bounding box center [32, 30] width 13 height 13
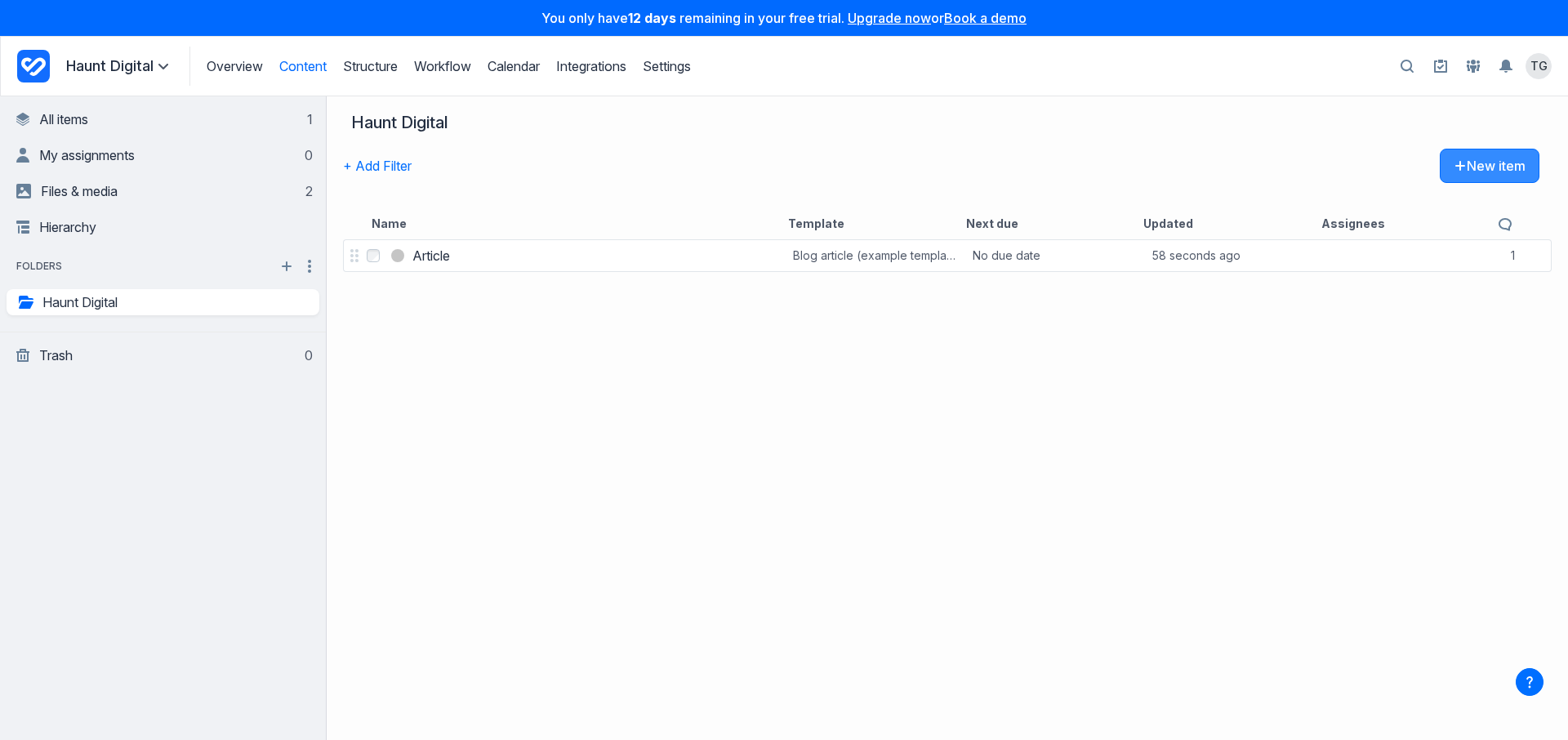
click at [1501, 161] on button "New item" at bounding box center [1490, 165] width 100 height 34
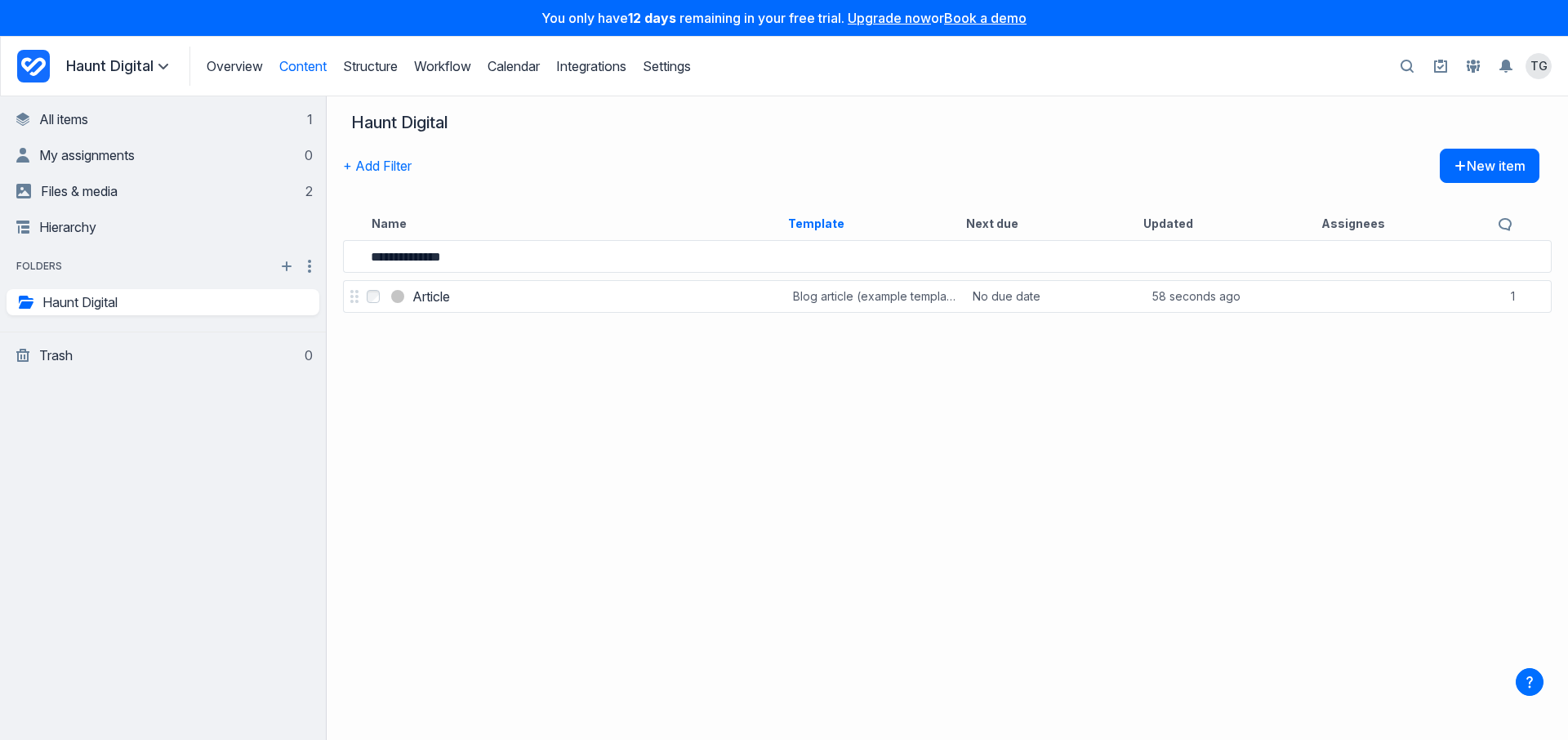
type input "**********"
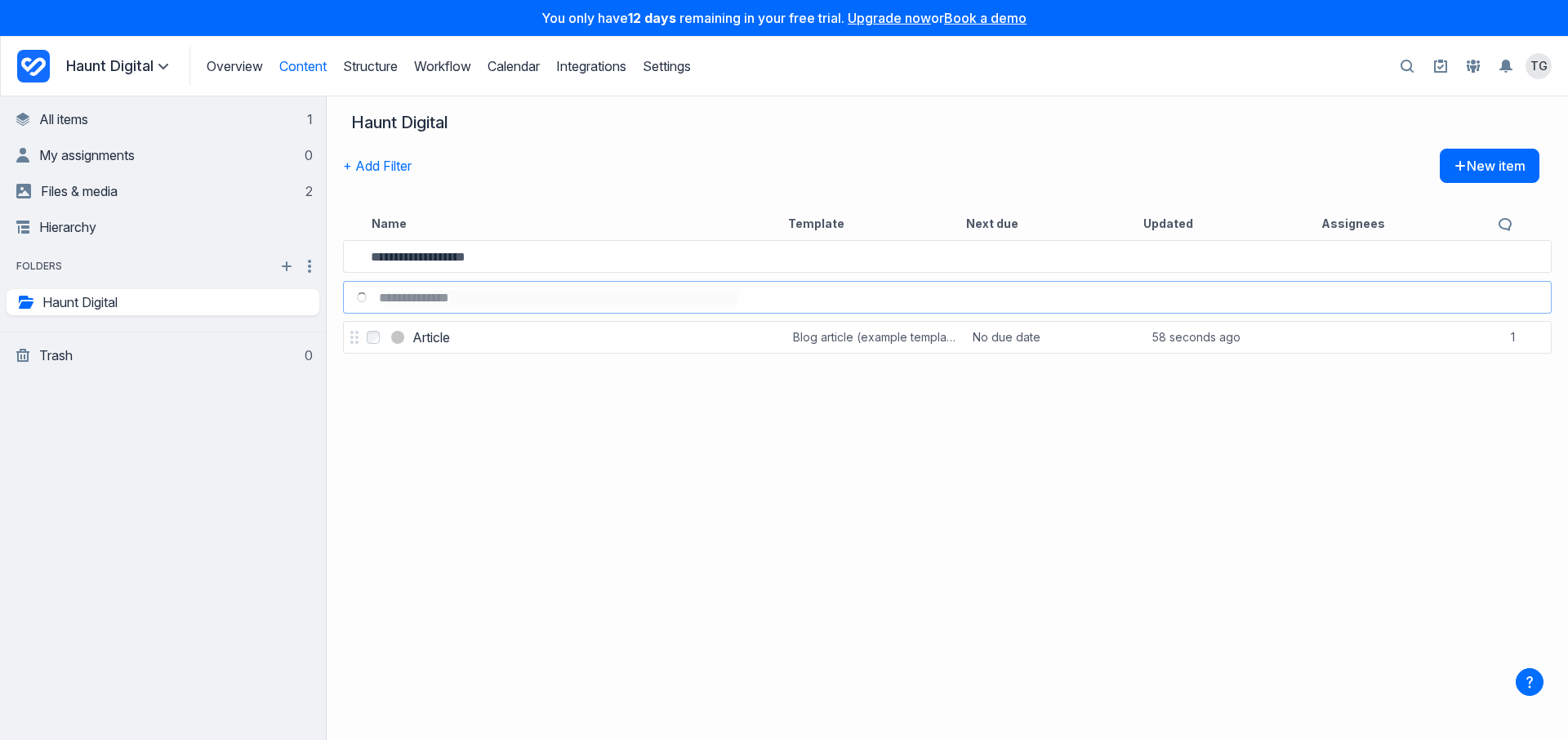
click at [486, 264] on input at bounding box center [553, 257] width 367 height 14
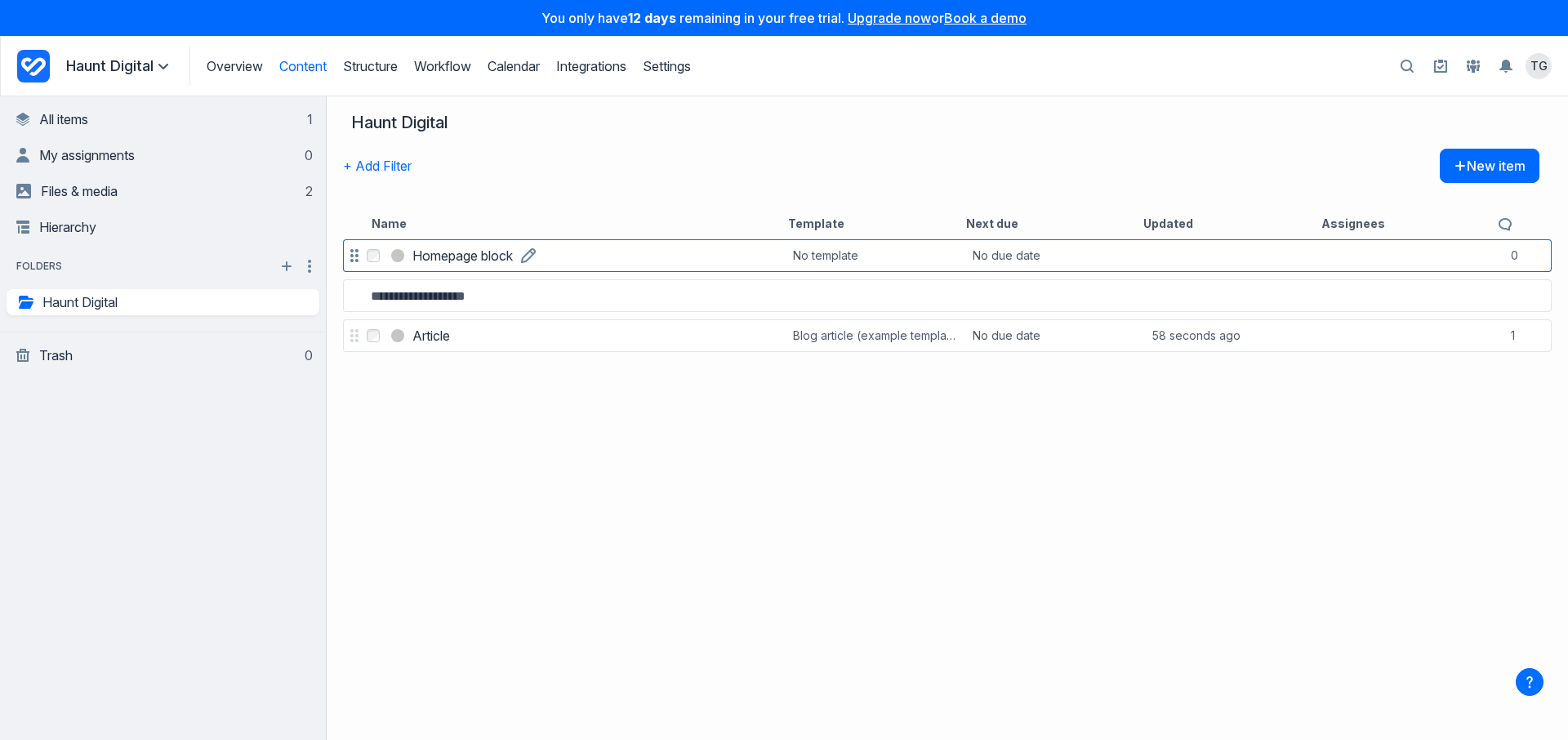
click at [513, 249] on link "Homepage block" at bounding box center [462, 255] width 101 height 20
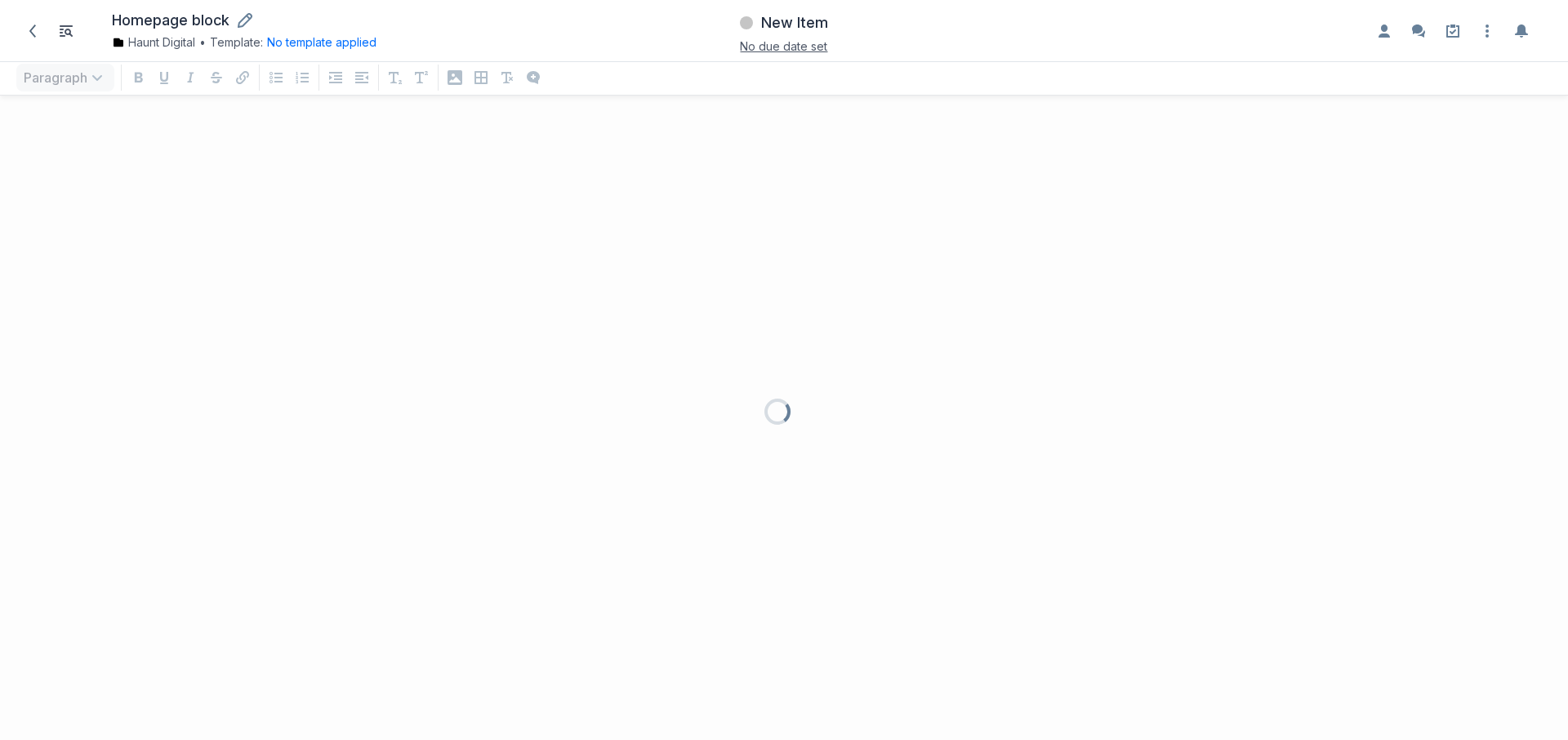
click at [198, 13] on h1 "Homepage block" at bounding box center [170, 21] width 117 height 19
click at [215, 18] on input "**********" at bounding box center [314, 21] width 406 height 19
type input "********"
click at [215, 255] on div at bounding box center [784, 370] width 1568 height 740
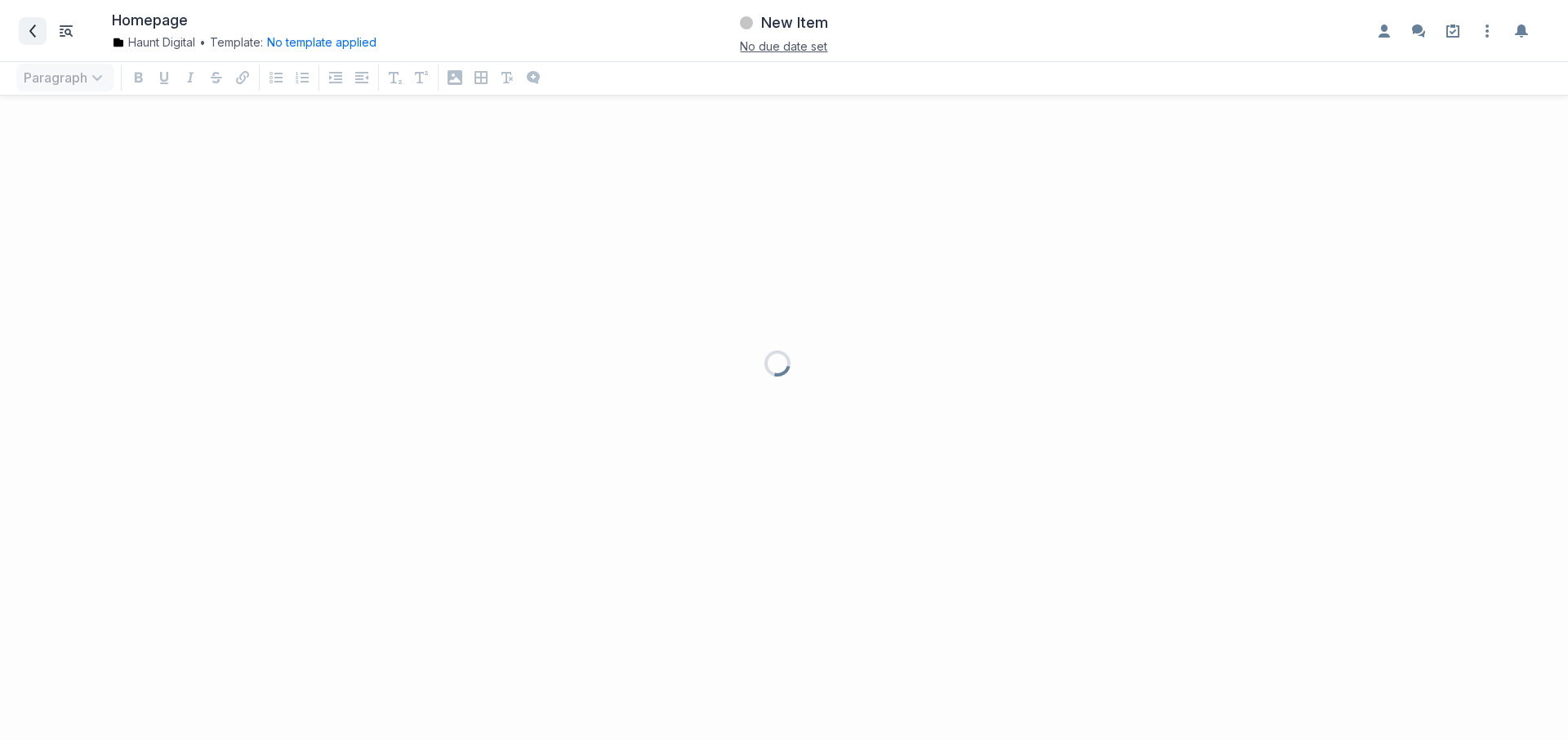
click at [24, 32] on span at bounding box center [32, 30] width 26 height 26
